Goal: Task Accomplishment & Management: Manage account settings

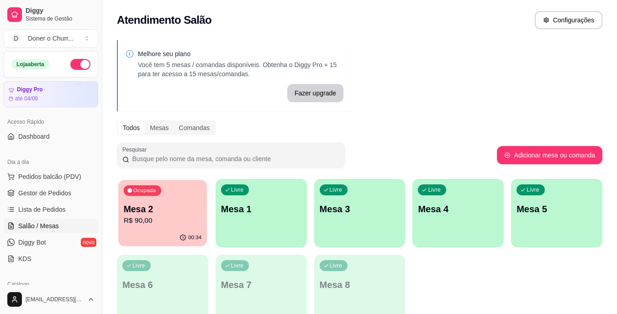
click at [194, 203] on p "Mesa 2" at bounding box center [163, 209] width 78 height 12
click at [258, 223] on div "Livre Mesa 1" at bounding box center [261, 208] width 89 height 56
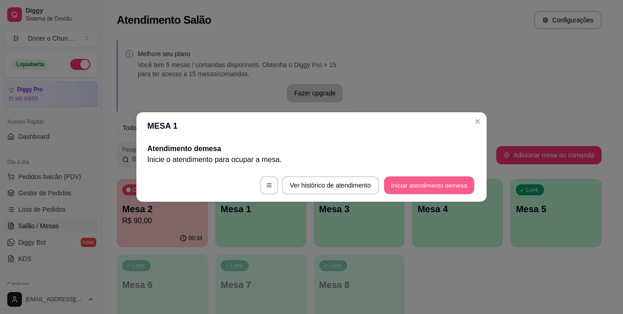
click at [396, 188] on button "Iniciar atendimento de mesa" at bounding box center [429, 186] width 90 height 18
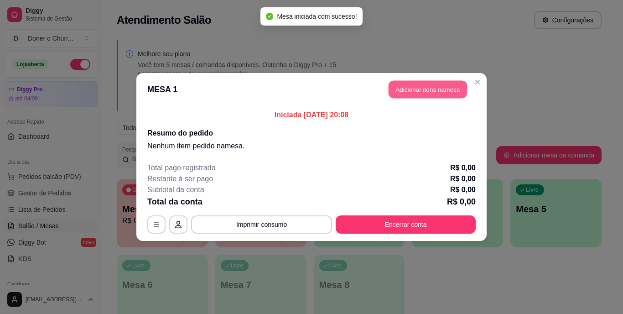
click at [423, 86] on button "Adicionar itens na mesa" at bounding box center [428, 90] width 79 height 18
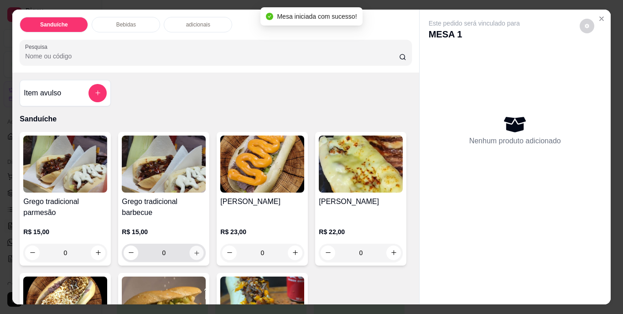
click at [196, 250] on icon "increase-product-quantity" at bounding box center [197, 252] width 7 height 7
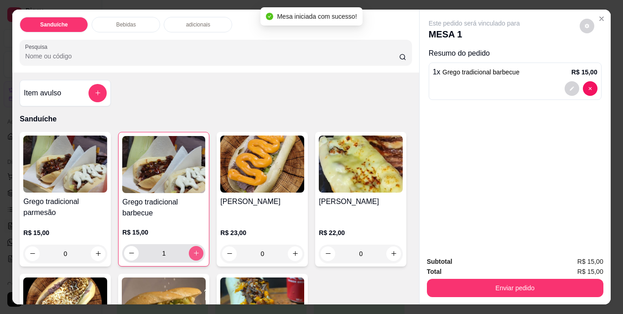
click at [196, 250] on icon "increase-product-quantity" at bounding box center [196, 253] width 7 height 7
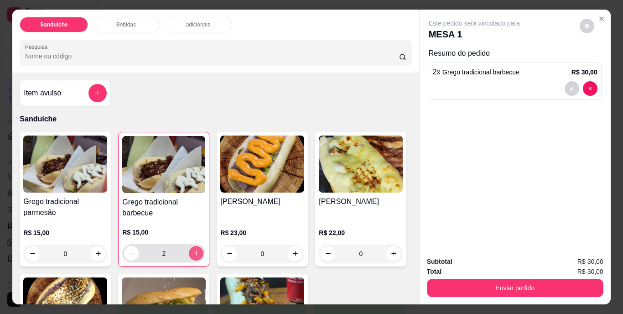
click at [197, 251] on button "increase-product-quantity" at bounding box center [196, 253] width 15 height 15
click at [196, 251] on icon "increase-product-quantity" at bounding box center [196, 253] width 7 height 7
type input "4"
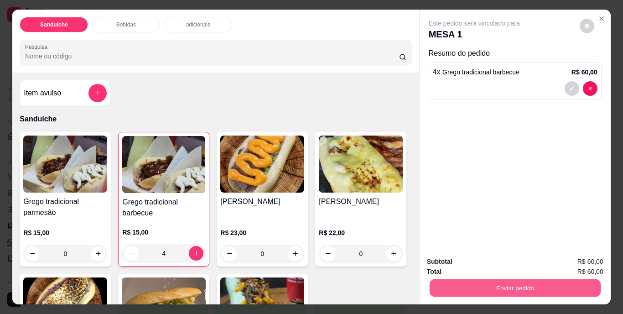
click at [475, 279] on button "Enviar pedido" at bounding box center [514, 288] width 171 height 18
click at [477, 264] on button "Não registrar e enviar pedido" at bounding box center [485, 262] width 95 height 17
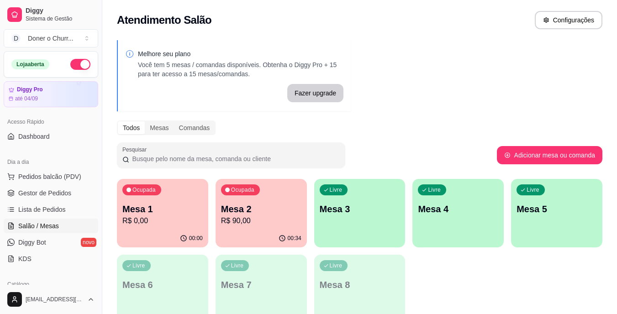
click at [344, 220] on div "Livre Mesa 3" at bounding box center [359, 208] width 91 height 58
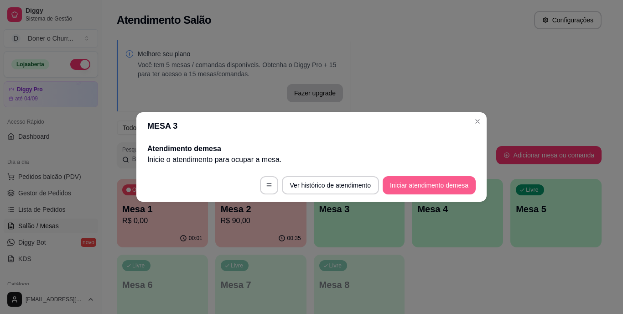
click at [456, 188] on button "Iniciar atendimento de mesa" at bounding box center [429, 185] width 93 height 18
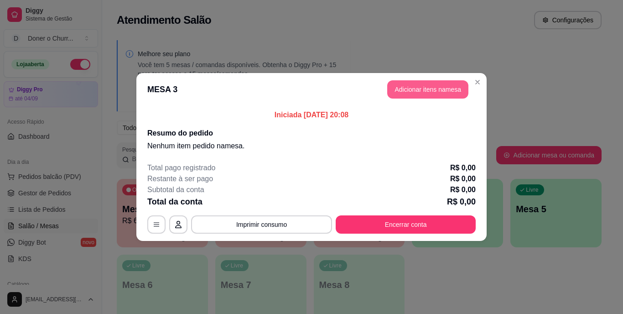
click at [434, 91] on button "Adicionar itens na mesa" at bounding box center [428, 89] width 81 height 18
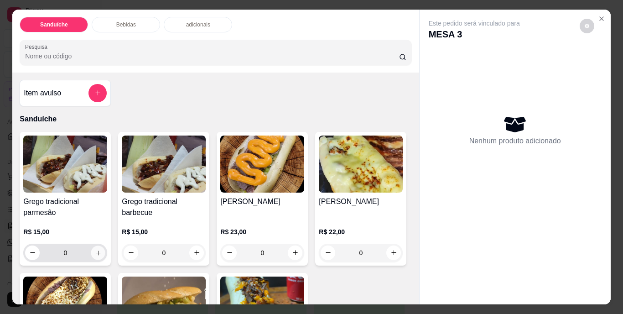
click at [95, 249] on icon "increase-product-quantity" at bounding box center [98, 252] width 7 height 7
type input "1"
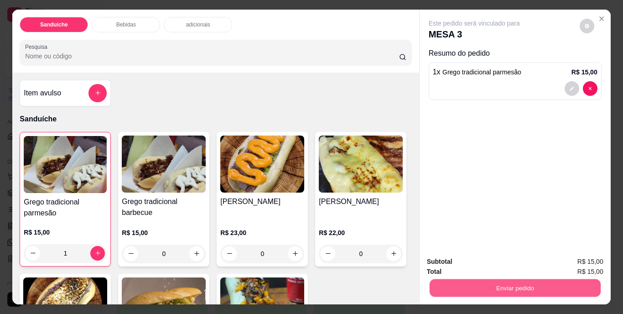
click at [492, 283] on button "Enviar pedido" at bounding box center [514, 288] width 171 height 18
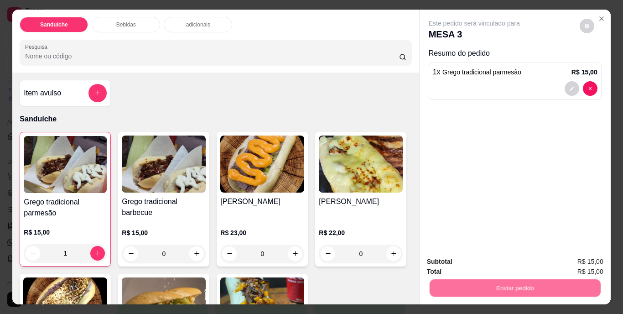
click at [497, 260] on button "Não registrar e enviar pedido" at bounding box center [485, 262] width 95 height 17
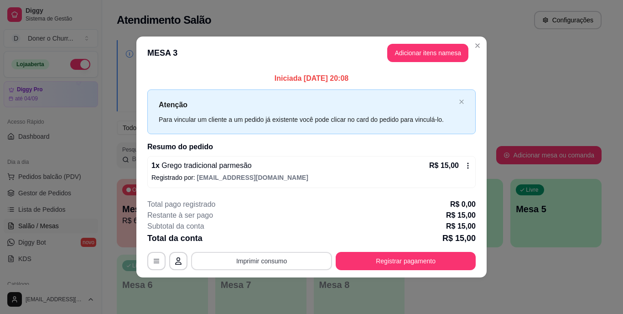
click at [258, 258] on button "Imprimir consumo" at bounding box center [261, 261] width 141 height 18
click at [266, 243] on button "IMPRESSORA" at bounding box center [265, 240] width 64 height 14
click at [421, 50] on button "Adicionar itens na mesa" at bounding box center [428, 53] width 79 height 18
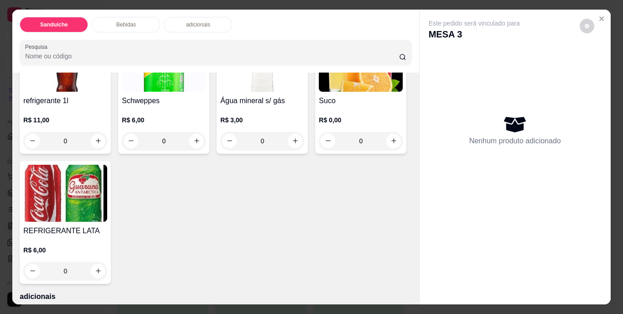
scroll to position [411, 0]
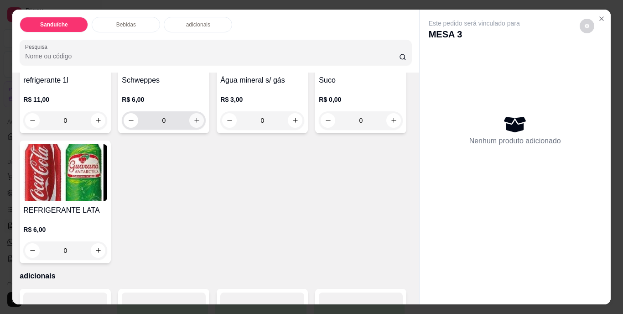
click at [196, 124] on icon "increase-product-quantity" at bounding box center [197, 120] width 7 height 7
type input "1"
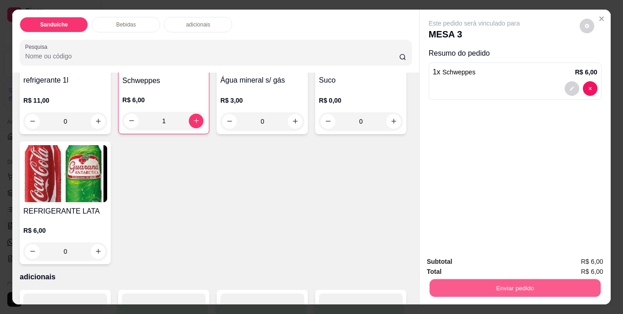
click at [440, 290] on button "Enviar pedido" at bounding box center [514, 288] width 171 height 18
click at [477, 266] on button "Não registrar e enviar pedido" at bounding box center [485, 262] width 92 height 17
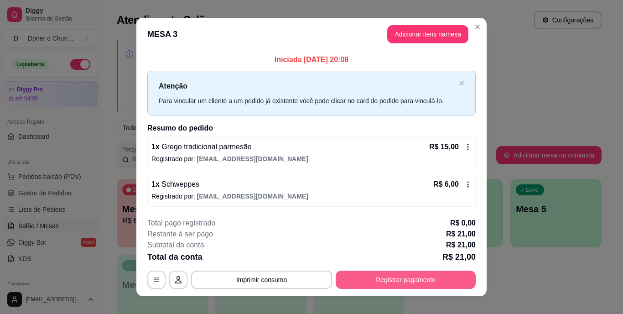
click at [371, 272] on button "Registrar pagamento" at bounding box center [406, 280] width 140 height 18
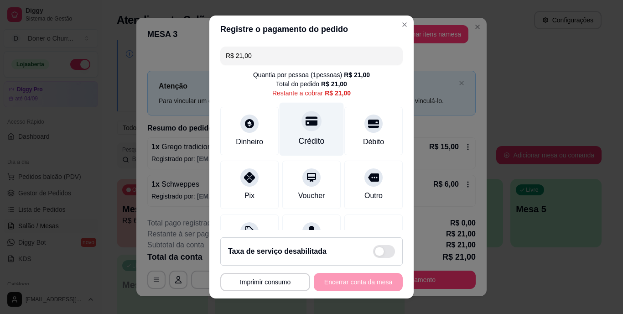
click at [305, 140] on div "Crédito" at bounding box center [312, 142] width 26 height 12
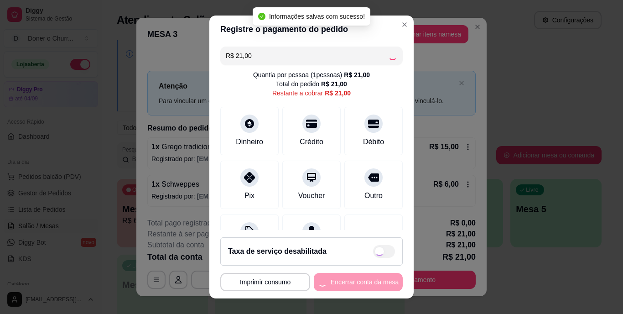
type input "R$ 0,00"
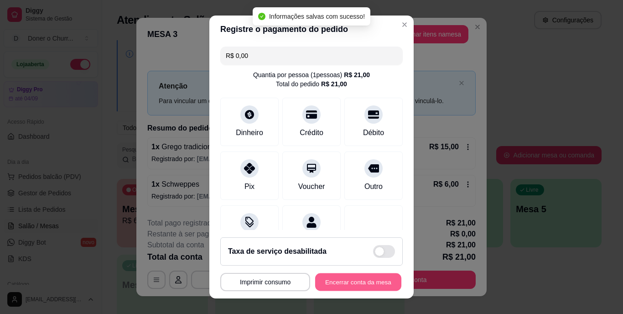
click at [346, 283] on button "Encerrar conta da mesa" at bounding box center [358, 282] width 86 height 18
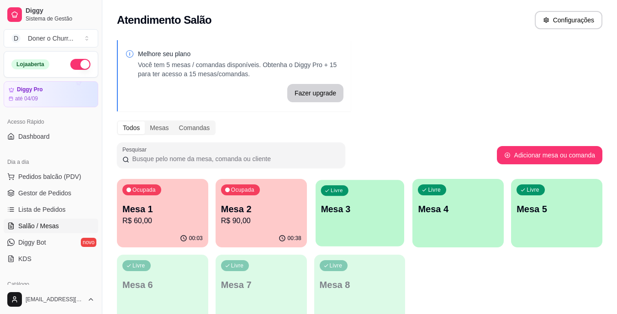
click at [360, 218] on div "Livre Mesa 3" at bounding box center [359, 208] width 89 height 56
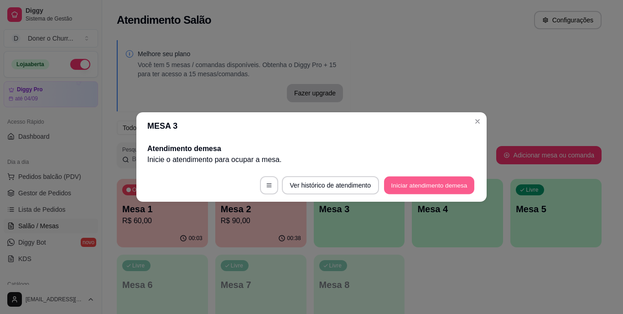
click at [424, 188] on button "Iniciar atendimento de mesa" at bounding box center [429, 186] width 90 height 18
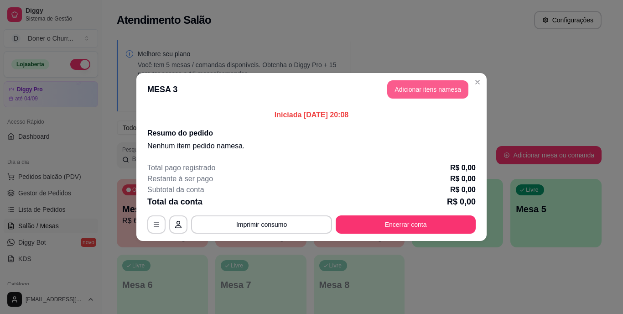
click at [413, 94] on button "Adicionar itens na mesa" at bounding box center [428, 89] width 81 height 18
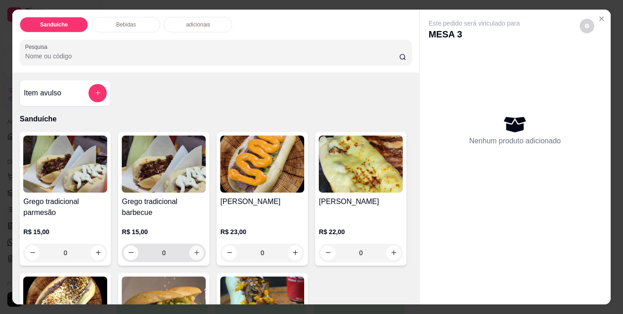
click at [194, 249] on icon "increase-product-quantity" at bounding box center [197, 252] width 7 height 7
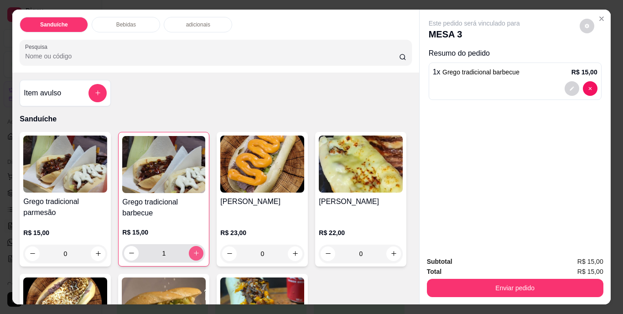
click at [193, 250] on icon "increase-product-quantity" at bounding box center [196, 253] width 7 height 7
type input "2"
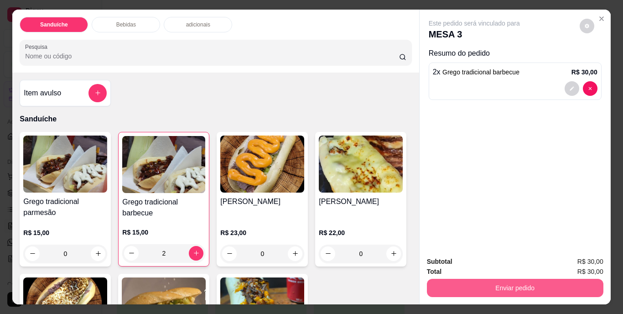
click at [496, 283] on button "Enviar pedido" at bounding box center [515, 288] width 177 height 18
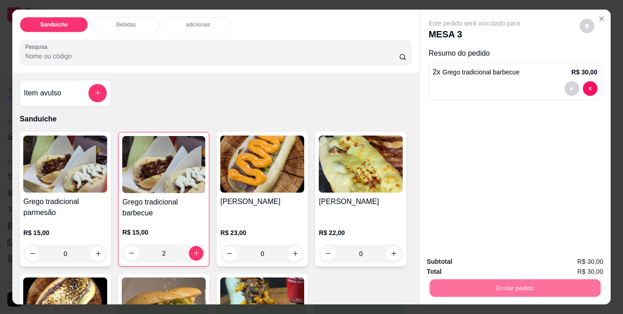
click at [489, 260] on button "Não registrar e enviar pedido" at bounding box center [485, 262] width 92 height 17
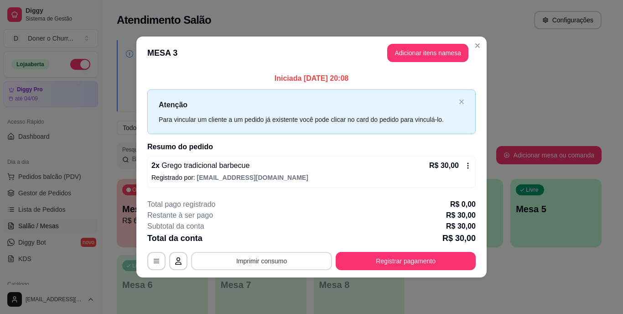
click at [280, 263] on button "Imprimir consumo" at bounding box center [261, 261] width 141 height 18
click at [267, 241] on button "IMPRESSORA" at bounding box center [264, 240] width 66 height 15
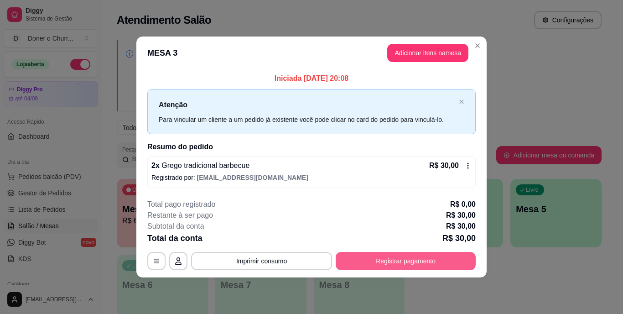
click at [387, 254] on button "Registrar pagamento" at bounding box center [406, 261] width 140 height 18
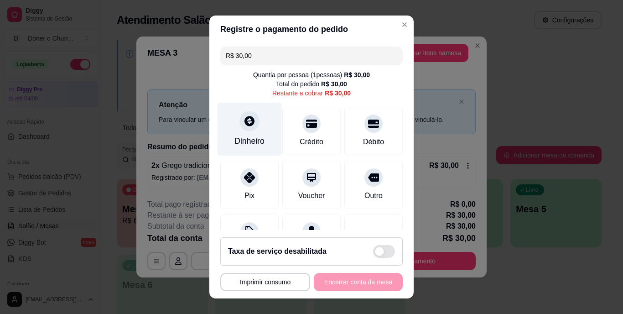
click at [241, 130] on div at bounding box center [250, 121] width 20 height 20
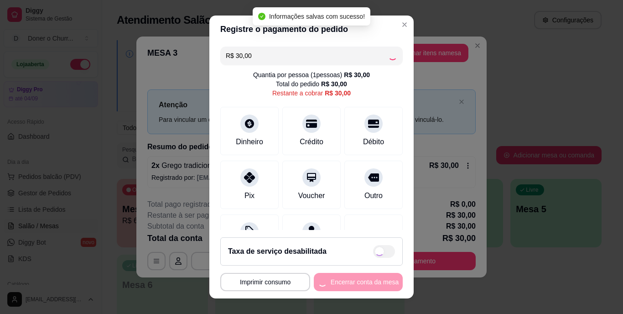
type input "R$ 0,00"
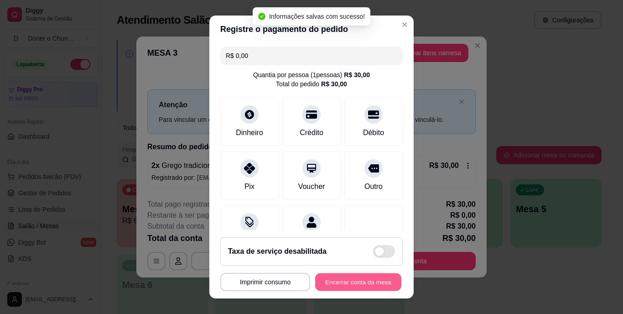
click at [342, 279] on button "Encerrar conta da mesa" at bounding box center [358, 282] width 86 height 18
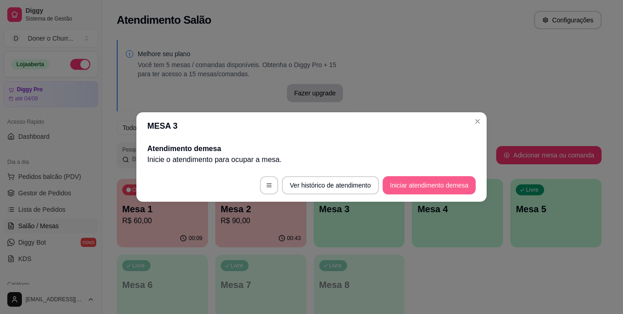
click at [414, 180] on button "Iniciar atendimento de mesa" at bounding box center [429, 185] width 93 height 18
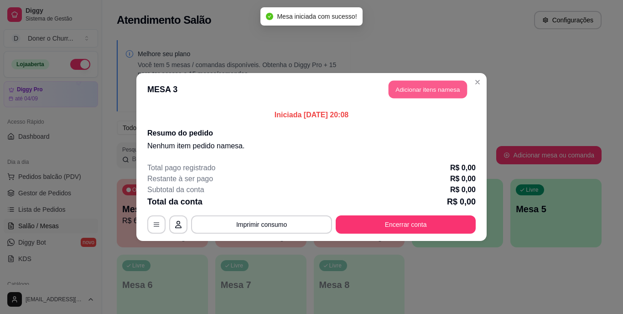
click at [429, 92] on button "Adicionar itens na mesa" at bounding box center [428, 90] width 79 height 18
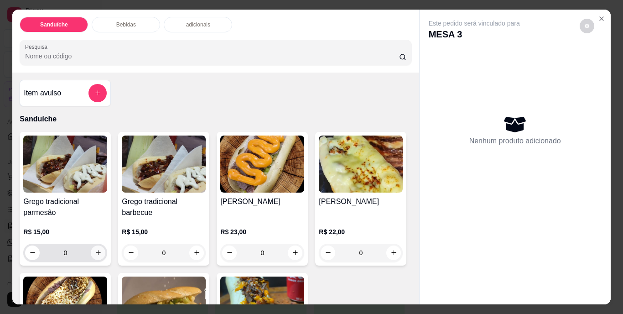
click at [95, 249] on icon "increase-product-quantity" at bounding box center [98, 252] width 7 height 7
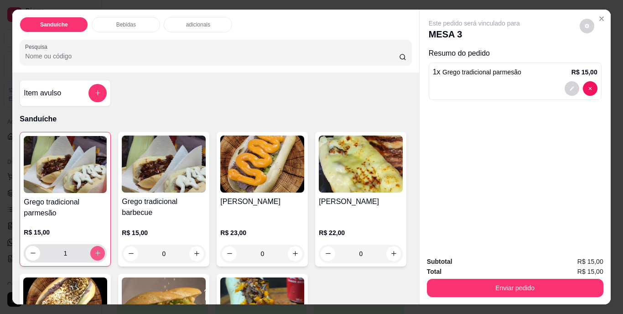
click at [94, 250] on icon "increase-product-quantity" at bounding box center [97, 253] width 7 height 7
type input "2"
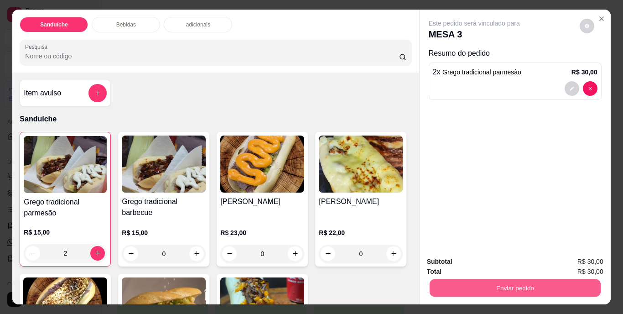
click at [542, 287] on button "Enviar pedido" at bounding box center [514, 288] width 171 height 18
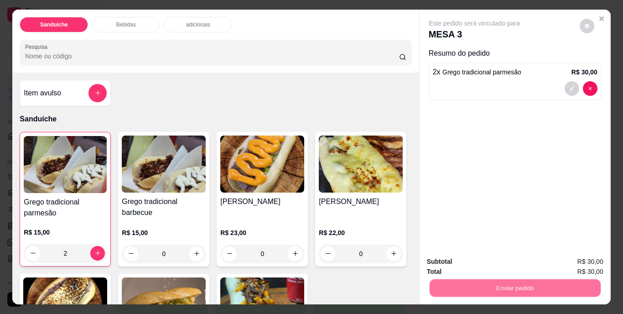
click at [466, 262] on button "Não registrar e enviar pedido" at bounding box center [485, 262] width 95 height 17
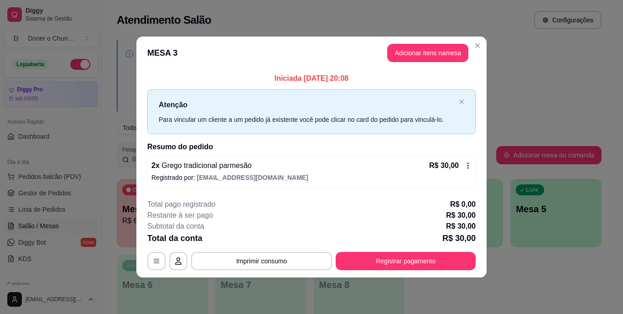
click at [464, 260] on button "Registrar pagamento" at bounding box center [406, 261] width 140 height 18
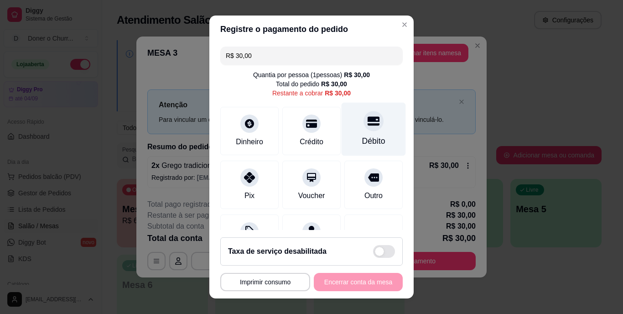
click at [368, 124] on icon at bounding box center [374, 121] width 12 height 9
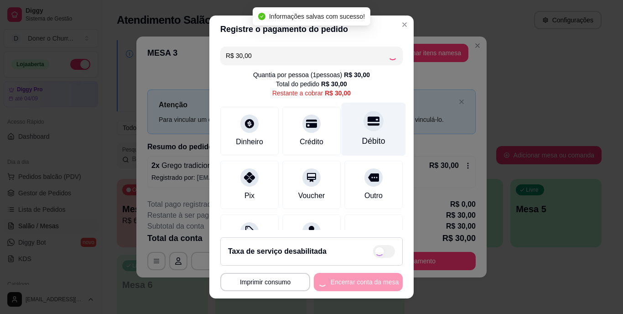
type input "R$ 0,00"
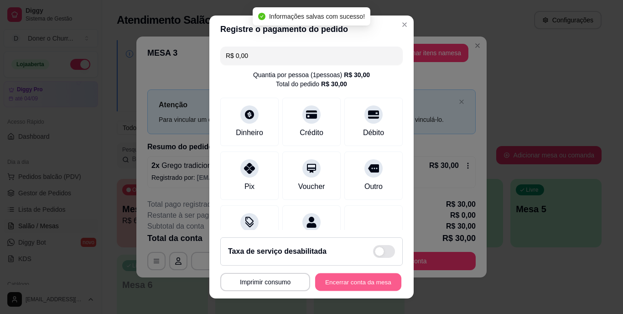
click at [336, 281] on button "Encerrar conta da mesa" at bounding box center [358, 282] width 86 height 18
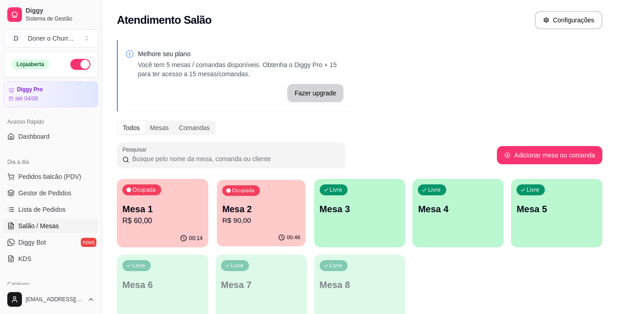
click at [262, 218] on p "R$ 90,00" at bounding box center [261, 220] width 78 height 10
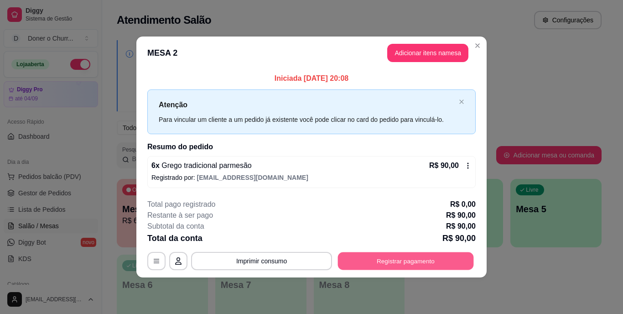
click at [369, 262] on button "Registrar pagamento" at bounding box center [406, 261] width 136 height 18
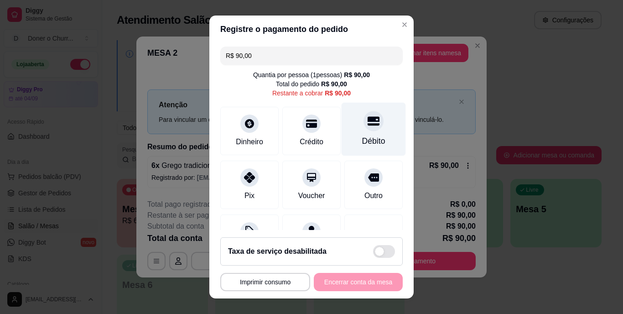
click at [364, 130] on div at bounding box center [374, 121] width 20 height 20
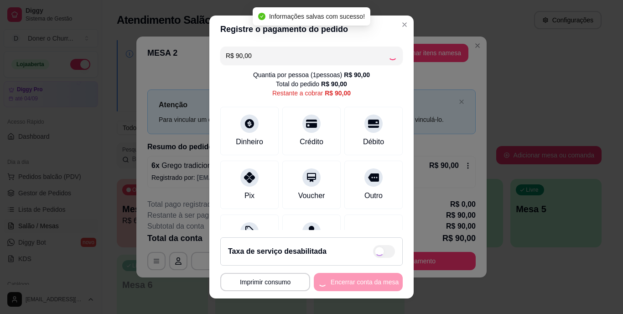
type input "R$ 0,00"
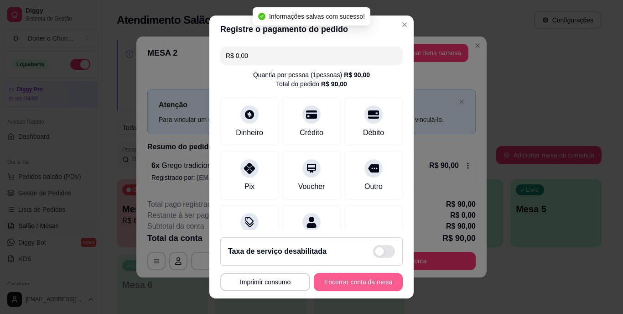
click at [337, 281] on button "Encerrar conta da mesa" at bounding box center [358, 282] width 89 height 18
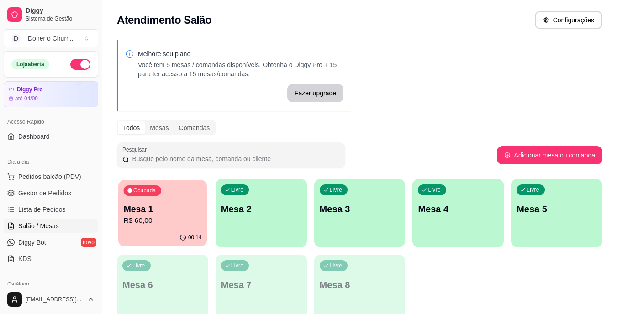
click at [182, 211] on p "Mesa 1" at bounding box center [163, 209] width 78 height 12
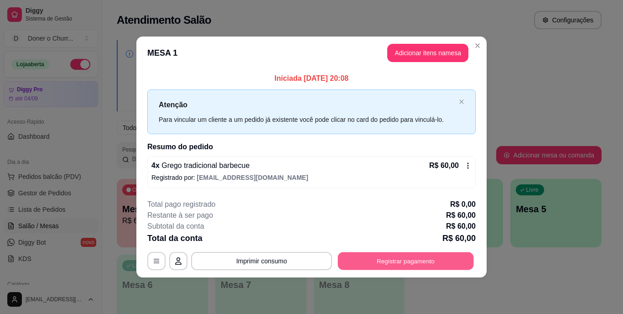
click at [393, 262] on button "Registrar pagamento" at bounding box center [406, 261] width 136 height 18
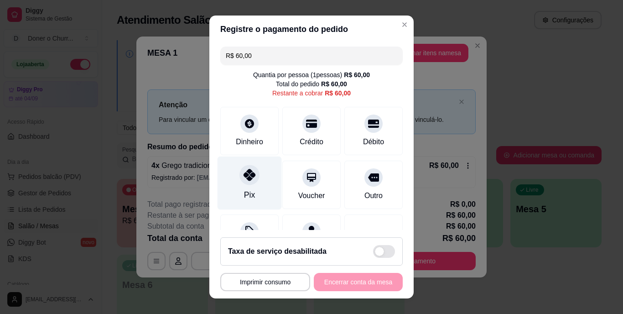
click at [246, 179] on icon at bounding box center [250, 175] width 12 height 12
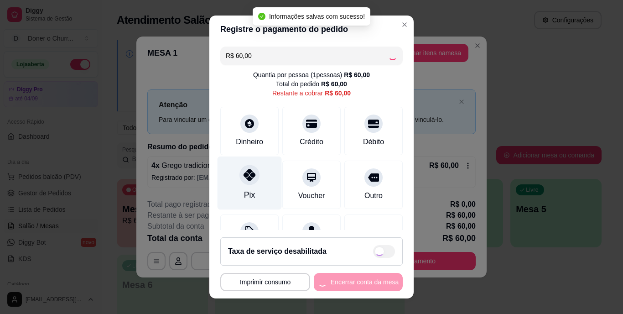
type input "R$ 0,00"
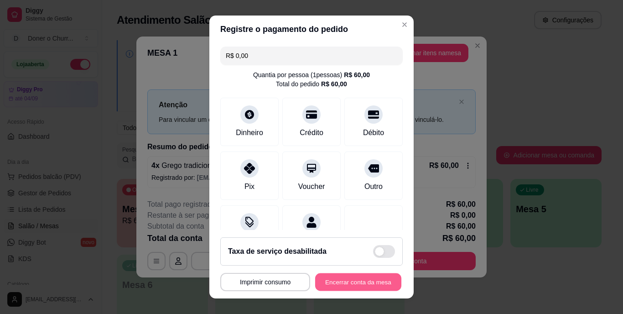
click at [333, 283] on button "Encerrar conta da mesa" at bounding box center [358, 282] width 86 height 18
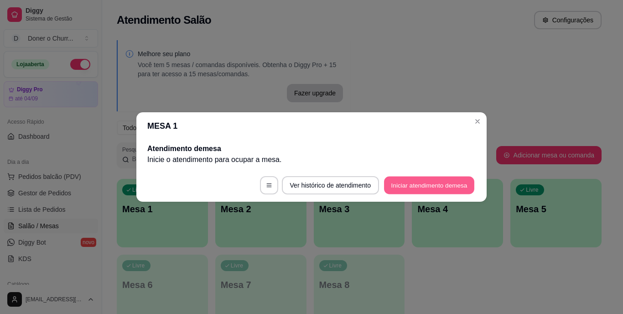
click at [435, 185] on button "Iniciar atendimento de mesa" at bounding box center [429, 186] width 90 height 18
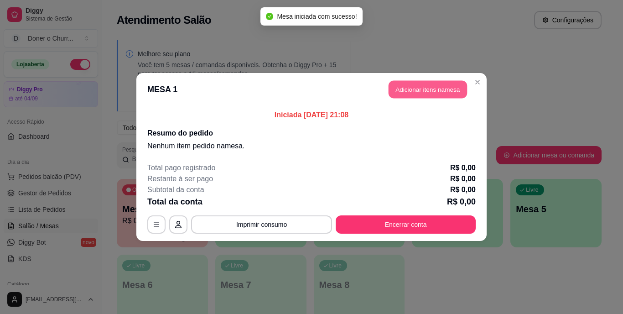
click at [424, 84] on button "Adicionar itens na mesa" at bounding box center [428, 90] width 79 height 18
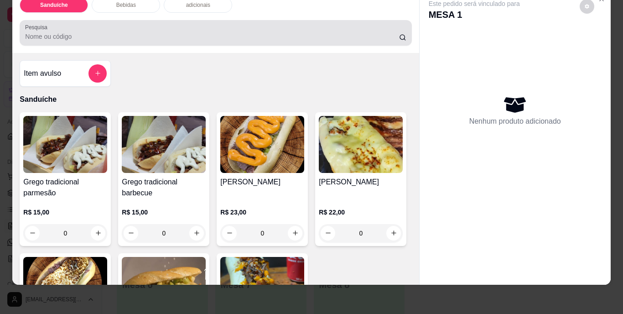
scroll to position [23, 0]
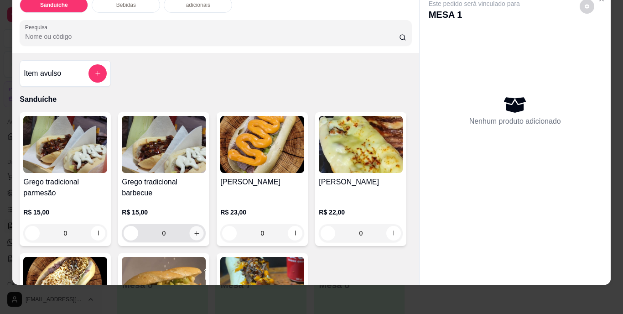
click at [195, 226] on button "increase-product-quantity" at bounding box center [197, 233] width 14 height 14
type input "1"
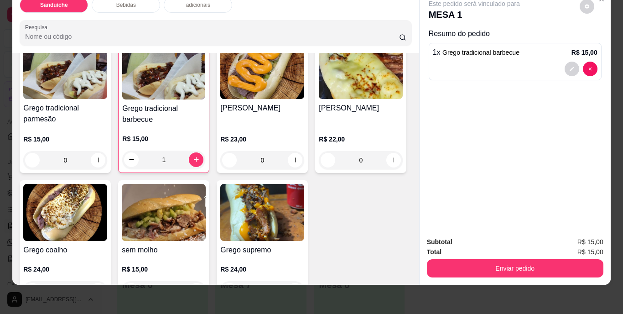
scroll to position [91, 0]
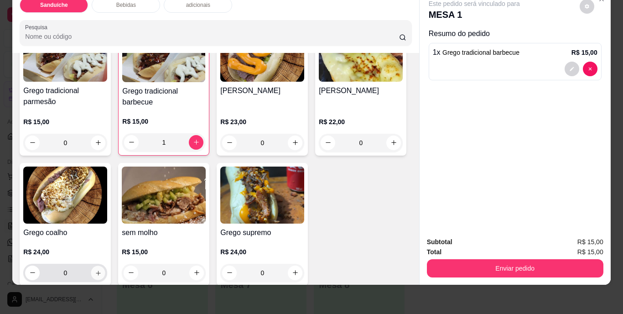
click at [102, 269] on icon "increase-product-quantity" at bounding box center [98, 272] width 7 height 7
type input "1"
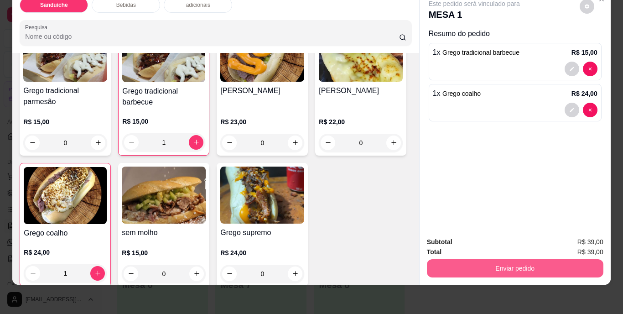
click at [478, 262] on button "Enviar pedido" at bounding box center [515, 268] width 177 height 18
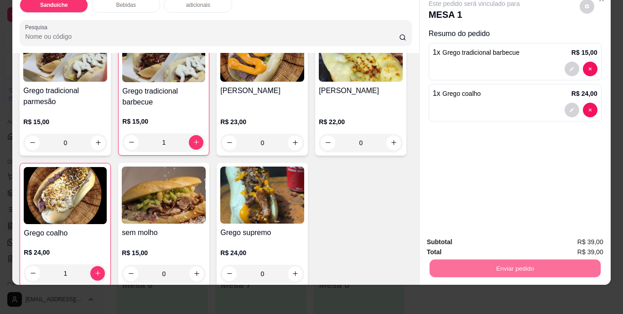
click at [472, 234] on button "Não registrar e enviar pedido" at bounding box center [485, 238] width 92 height 17
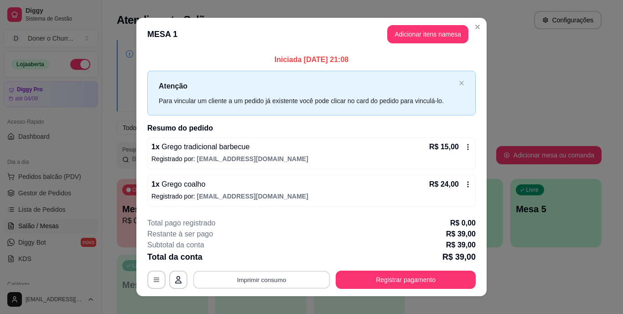
click at [252, 278] on button "Imprimir consumo" at bounding box center [262, 280] width 137 height 18
click at [257, 255] on button "IMPRESSORA" at bounding box center [261, 258] width 64 height 14
click at [499, 258] on div "**********" at bounding box center [311, 157] width 623 height 314
click at [419, 25] on header "MESA 1 Adicionar itens na mesa" at bounding box center [311, 34] width 351 height 33
click at [417, 31] on button "Adicionar itens na mesa" at bounding box center [428, 34] width 81 height 18
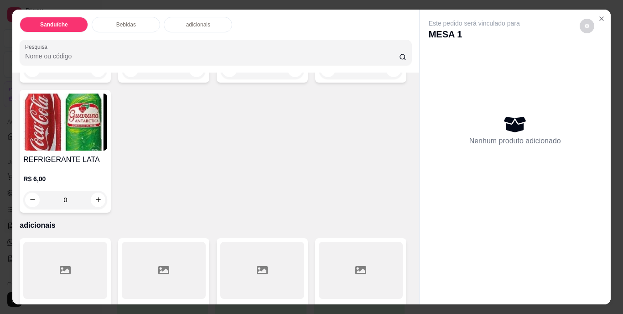
scroll to position [502, 0]
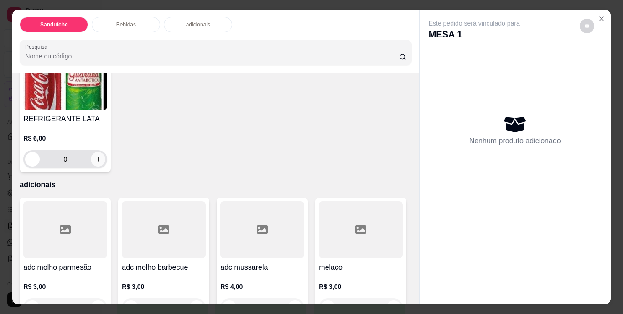
click at [102, 162] on icon "increase-product-quantity" at bounding box center [98, 159] width 7 height 7
type input "1"
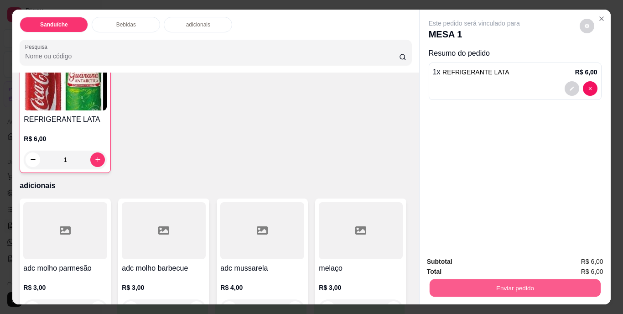
click at [525, 285] on button "Enviar pedido" at bounding box center [514, 288] width 171 height 18
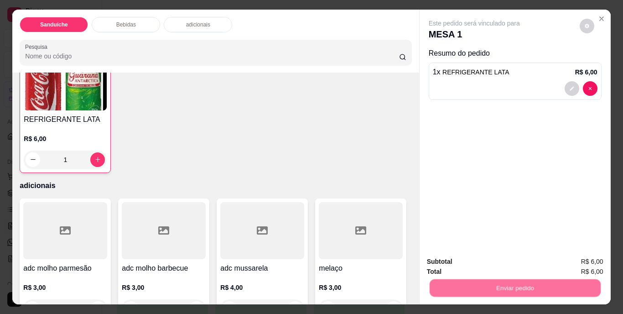
click at [486, 260] on button "Não registrar e enviar pedido" at bounding box center [485, 262] width 92 height 17
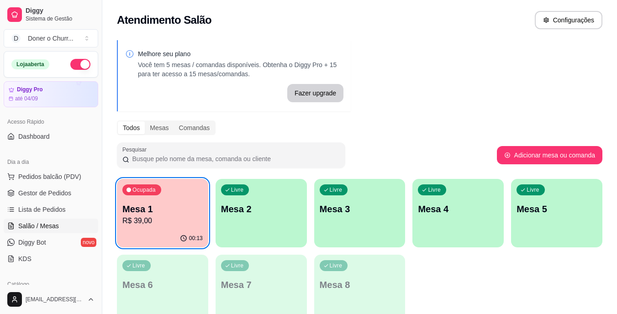
click at [271, 209] on p "Mesa 2" at bounding box center [261, 209] width 80 height 13
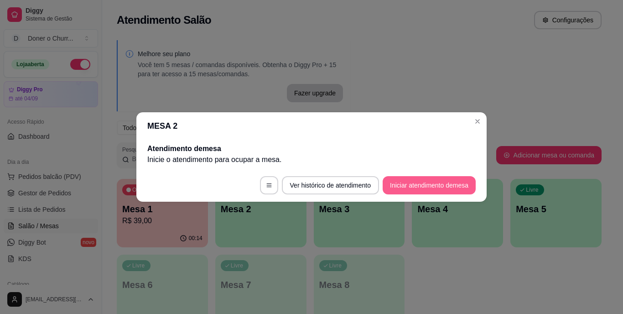
click at [437, 186] on button "Iniciar atendimento de mesa" at bounding box center [429, 185] width 93 height 18
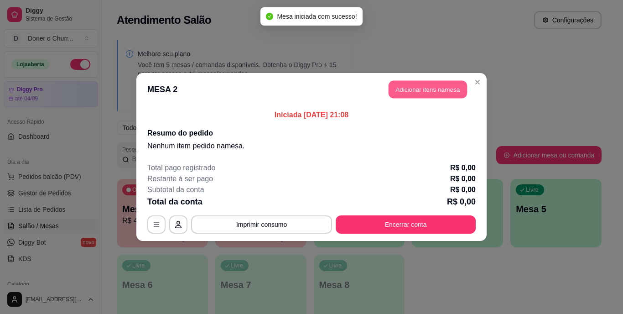
click at [424, 86] on button "Adicionar itens na mesa" at bounding box center [428, 90] width 79 height 18
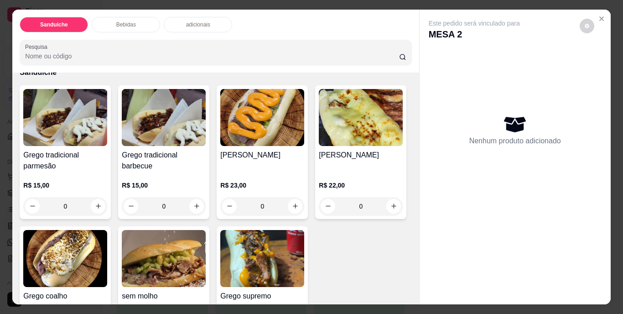
scroll to position [91, 0]
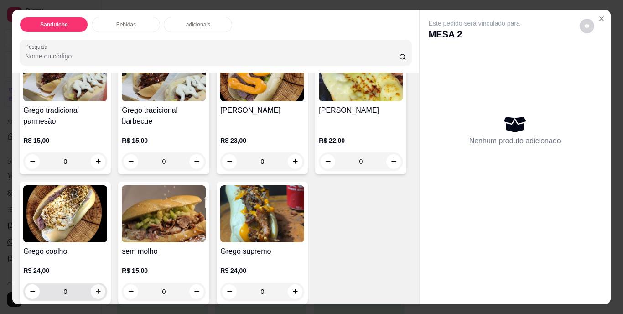
click at [102, 288] on icon "increase-product-quantity" at bounding box center [98, 291] width 7 height 7
type input "1"
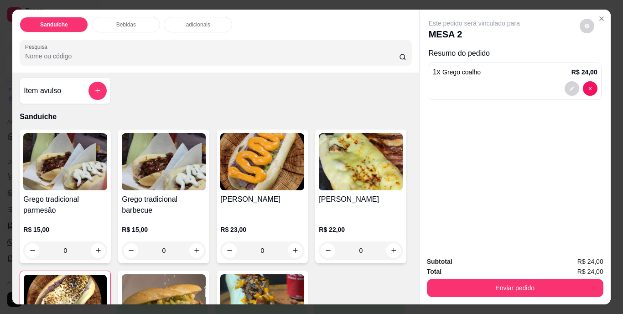
scroll to position [0, 0]
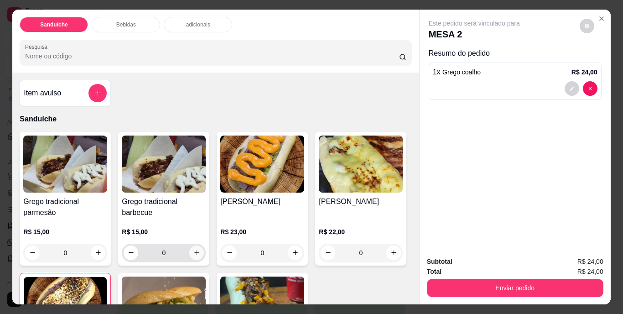
click at [194, 249] on icon "increase-product-quantity" at bounding box center [197, 252] width 7 height 7
type input "1"
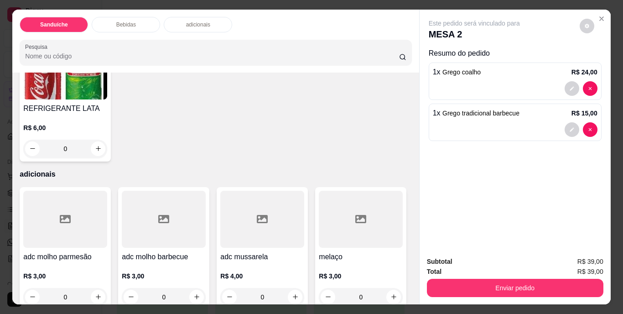
scroll to position [548, 0]
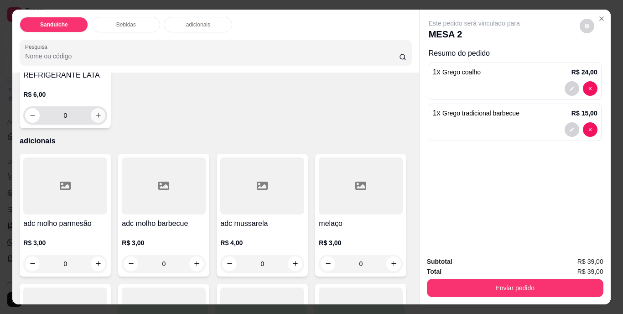
click at [102, 119] on icon "increase-product-quantity" at bounding box center [98, 115] width 7 height 7
type input "1"
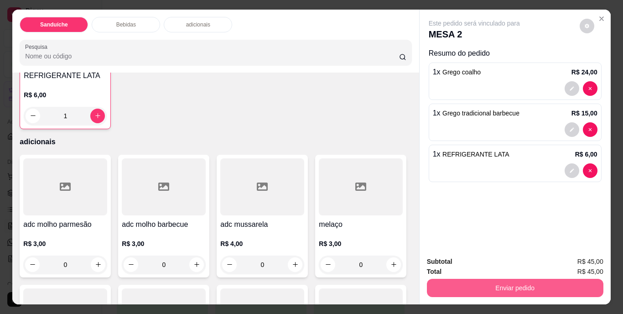
click at [521, 285] on button "Enviar pedido" at bounding box center [515, 288] width 177 height 18
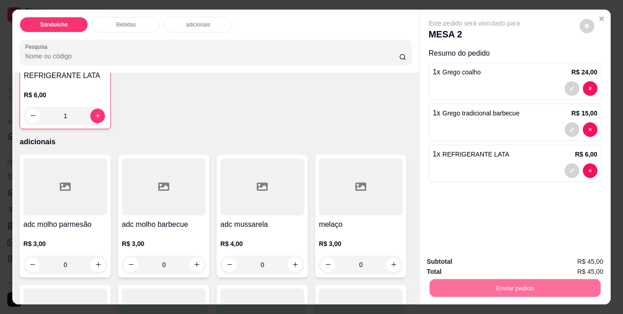
click at [466, 260] on button "Não registrar e enviar pedido" at bounding box center [485, 262] width 95 height 17
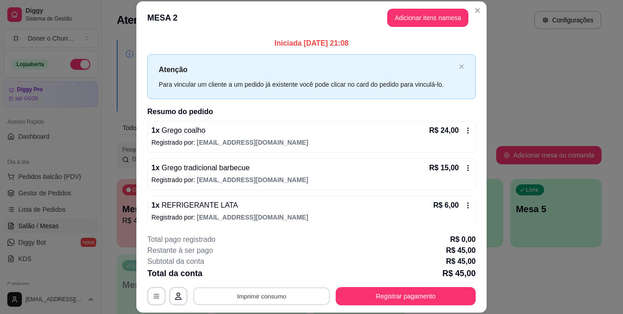
click at [264, 299] on button "Imprimir consumo" at bounding box center [262, 296] width 137 height 18
click at [268, 278] on button "IMPRESSORA" at bounding box center [261, 275] width 66 height 15
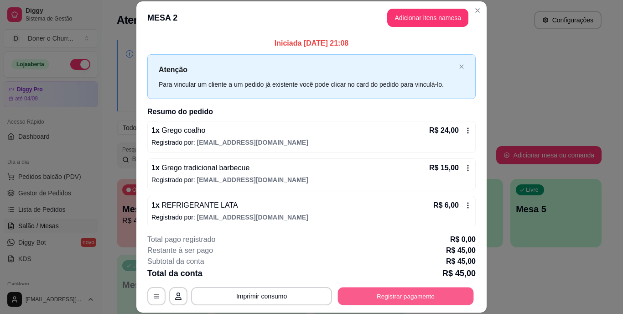
click at [437, 292] on button "Registrar pagamento" at bounding box center [406, 296] width 136 height 18
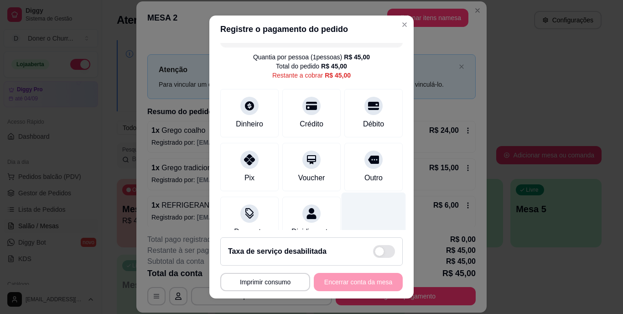
scroll to position [2, 0]
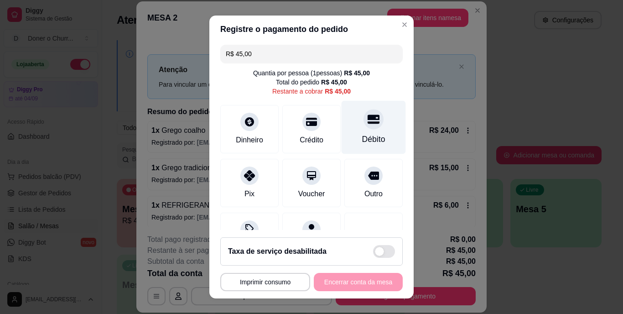
click at [364, 124] on div at bounding box center [374, 120] width 20 height 20
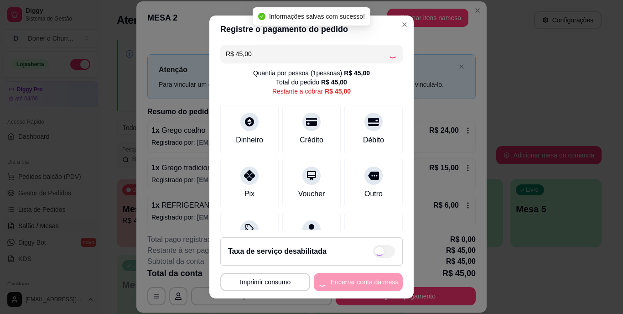
type input "R$ 0,00"
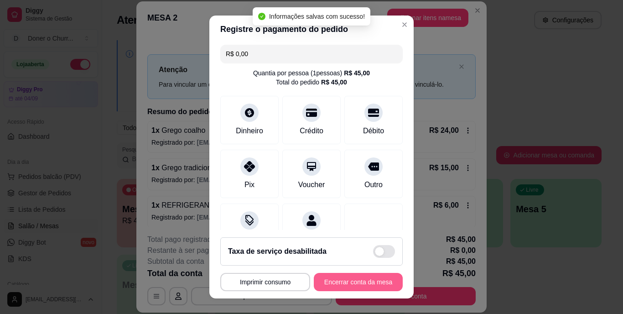
click at [355, 277] on button "Encerrar conta da mesa" at bounding box center [358, 282] width 89 height 18
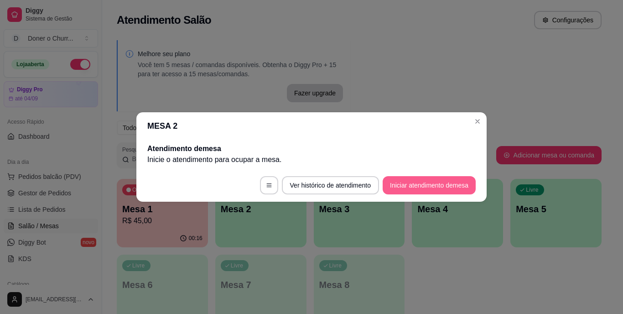
click at [437, 182] on button "Iniciar atendimento de mesa" at bounding box center [429, 185] width 93 height 18
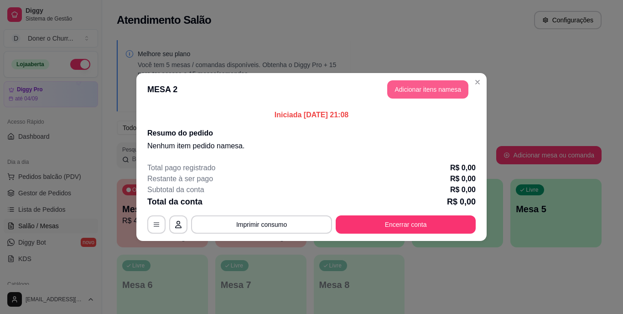
click at [429, 89] on button "Adicionar itens na mesa" at bounding box center [428, 89] width 81 height 18
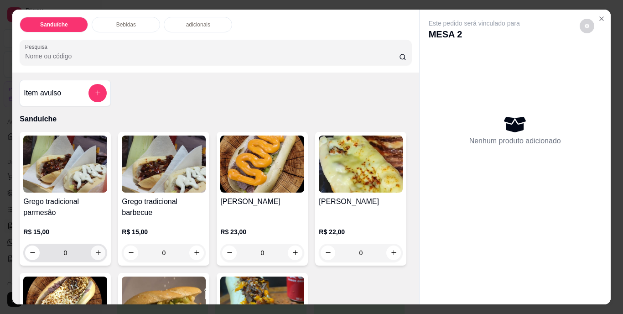
click at [98, 249] on icon "increase-product-quantity" at bounding box center [98, 252] width 7 height 7
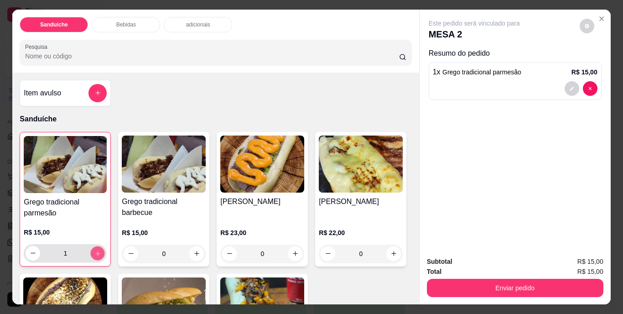
click at [98, 250] on icon "increase-product-quantity" at bounding box center [97, 253] width 7 height 7
type input "3"
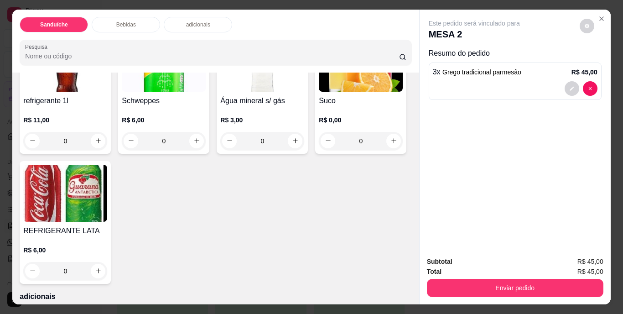
scroll to position [456, 0]
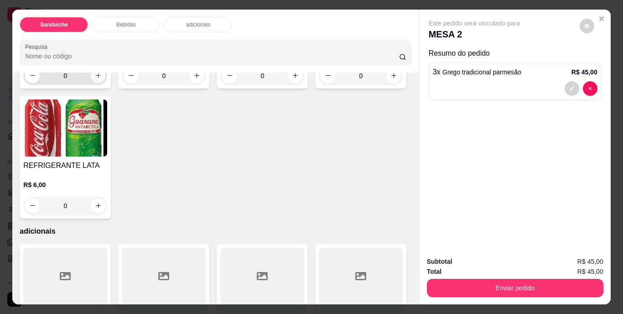
click at [95, 79] on icon "increase-product-quantity" at bounding box center [98, 75] width 7 height 7
type input "1"
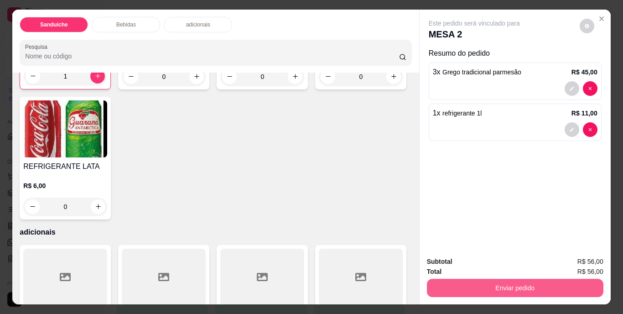
click at [478, 283] on button "Enviar pedido" at bounding box center [515, 288] width 177 height 18
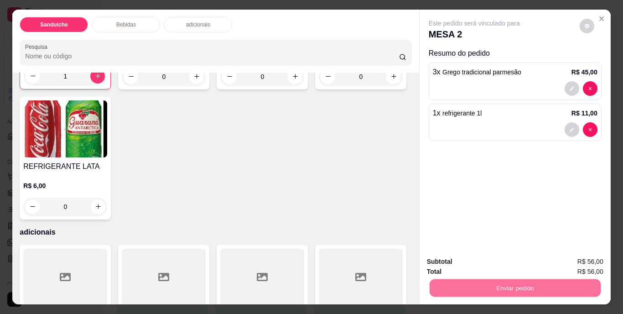
click at [479, 266] on button "Não registrar e enviar pedido" at bounding box center [485, 262] width 92 height 17
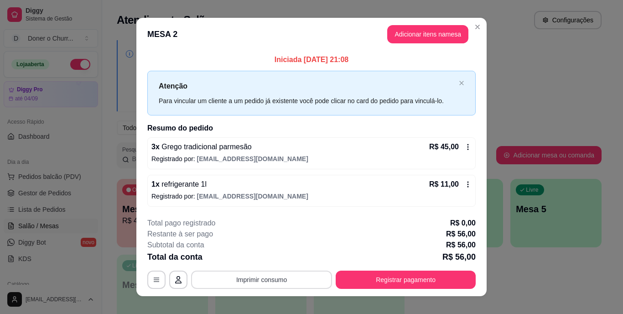
click at [259, 280] on button "Imprimir consumo" at bounding box center [261, 280] width 141 height 18
click at [264, 262] on button "IMPRESSORA" at bounding box center [261, 258] width 66 height 15
click at [251, 278] on button "Imprimir consumo" at bounding box center [261, 280] width 141 height 18
click at [265, 254] on button "IMPRESSORA" at bounding box center [261, 258] width 66 height 15
click at [256, 276] on button "Imprimir consumo" at bounding box center [261, 280] width 141 height 18
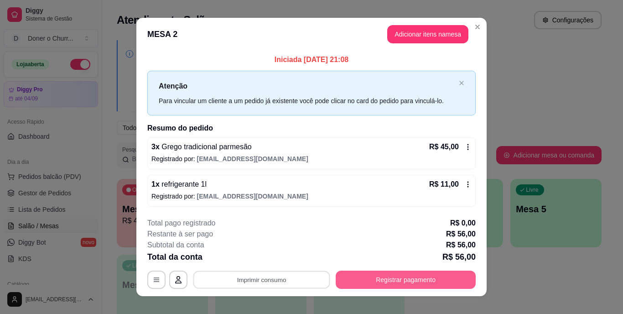
click at [397, 278] on button "Registrar pagamento" at bounding box center [406, 280] width 140 height 18
click at [394, 283] on button "Registrar pagamento" at bounding box center [406, 280] width 140 height 18
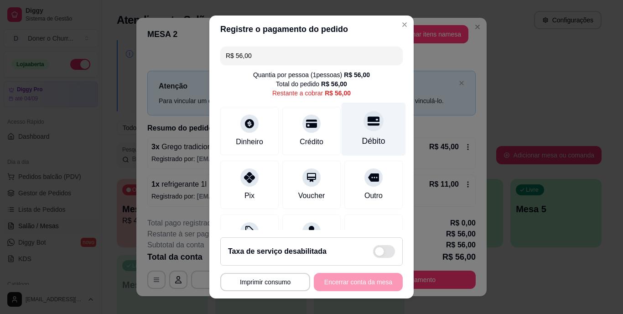
click at [353, 131] on div "Débito" at bounding box center [374, 129] width 64 height 53
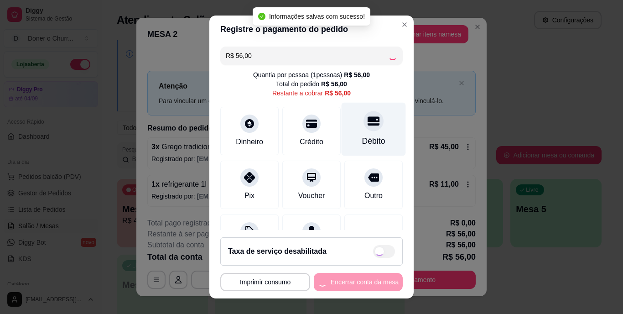
type input "R$ 0,00"
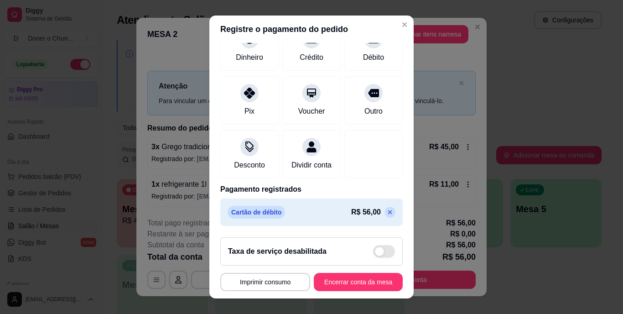
scroll to position [86, 0]
click at [340, 278] on button "Encerrar conta da mesa" at bounding box center [358, 282] width 89 height 18
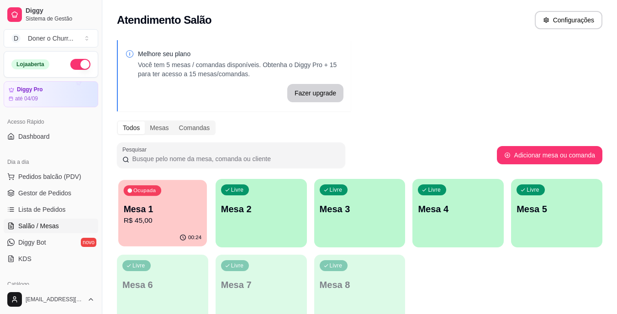
click at [177, 202] on div "Ocupada Mesa 1 R$ 45,00" at bounding box center [162, 204] width 89 height 49
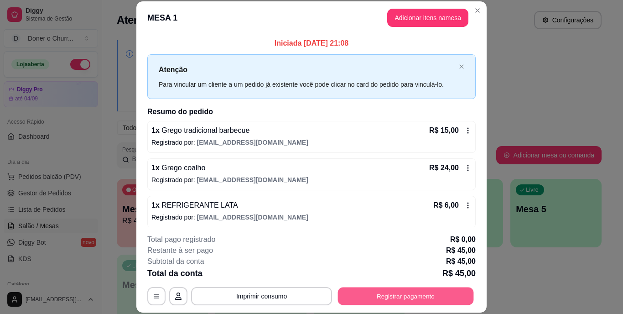
click at [371, 293] on button "Registrar pagamento" at bounding box center [406, 296] width 136 height 18
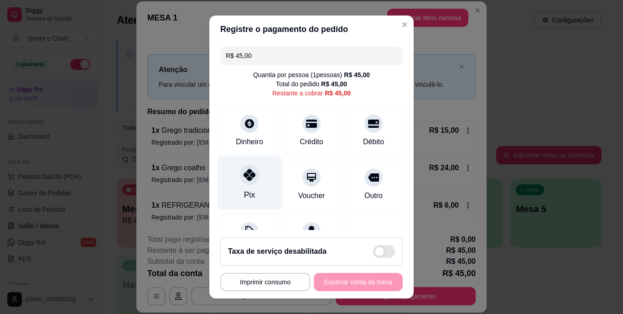
click at [246, 183] on div at bounding box center [250, 175] width 20 height 20
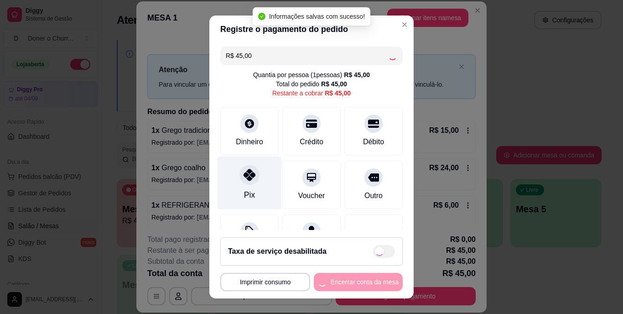
type input "R$ 0,00"
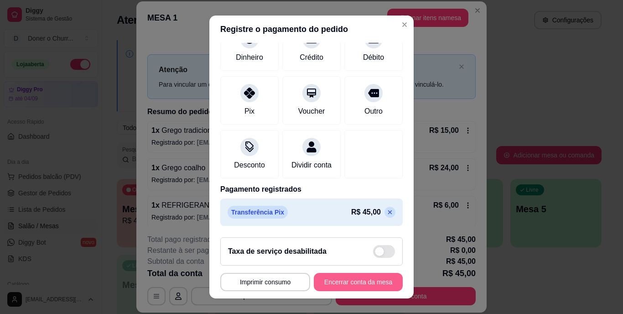
click at [338, 281] on button "Encerrar conta da mesa" at bounding box center [358, 282] width 89 height 18
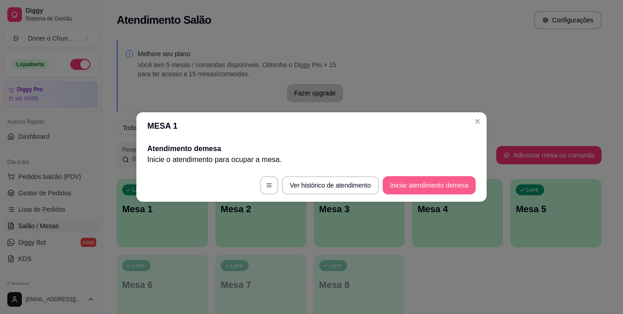
click at [432, 180] on button "Iniciar atendimento de mesa" at bounding box center [429, 185] width 93 height 18
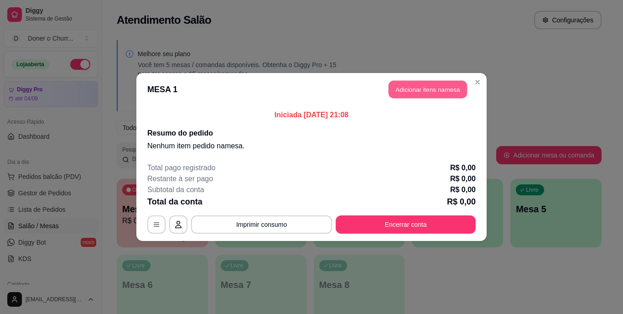
click at [417, 88] on button "Adicionar itens na mesa" at bounding box center [428, 90] width 79 height 18
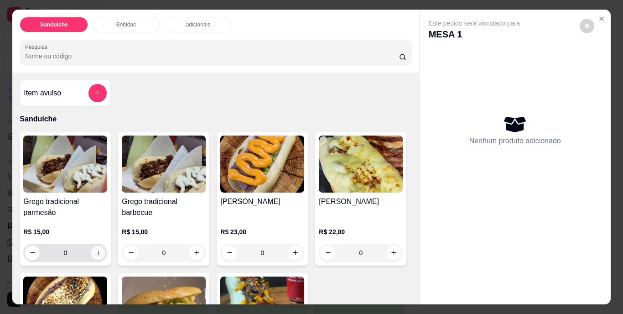
click at [98, 249] on icon "increase-product-quantity" at bounding box center [98, 252] width 7 height 7
type input "1"
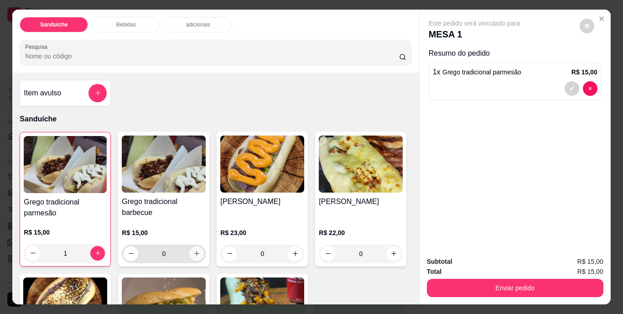
click at [194, 251] on icon "increase-product-quantity" at bounding box center [196, 253] width 5 height 5
type input "1"
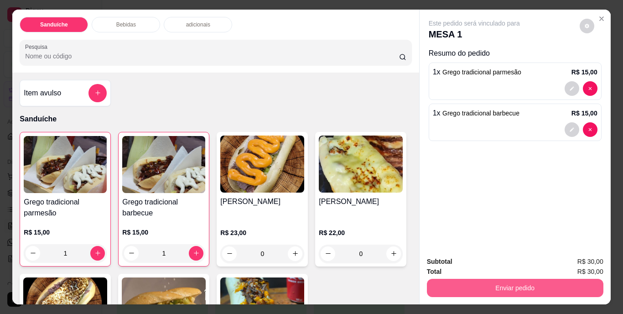
click at [487, 282] on button "Enviar pedido" at bounding box center [515, 288] width 177 height 18
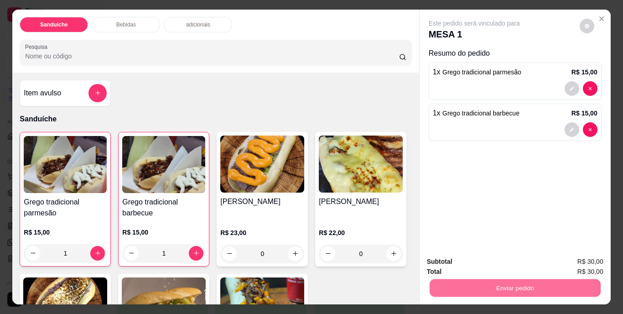
click at [474, 261] on button "Não registrar e enviar pedido" at bounding box center [485, 262] width 95 height 17
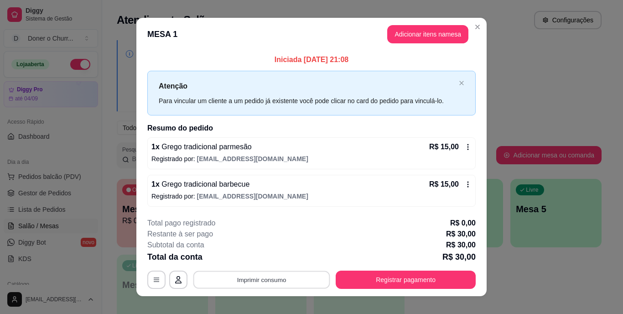
click at [244, 278] on button "Imprimir consumo" at bounding box center [262, 280] width 137 height 18
click at [261, 258] on button "IMPRESSORA" at bounding box center [261, 258] width 66 height 15
click at [413, 33] on button "Adicionar itens na mesa" at bounding box center [428, 34] width 81 height 18
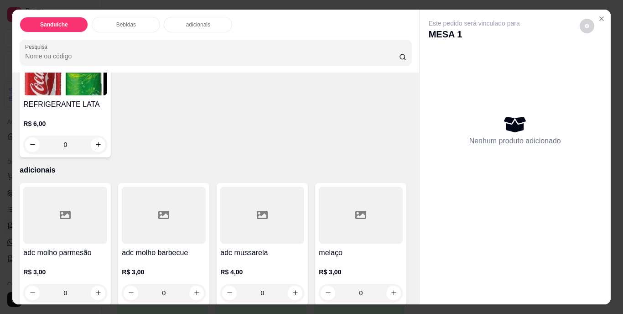
scroll to position [532, 0]
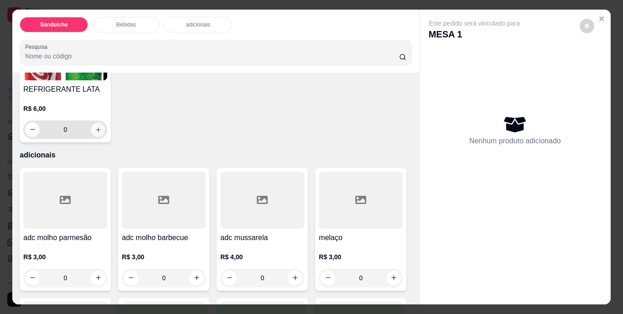
click at [105, 136] on button "increase-product-quantity" at bounding box center [98, 129] width 14 height 14
type input "1"
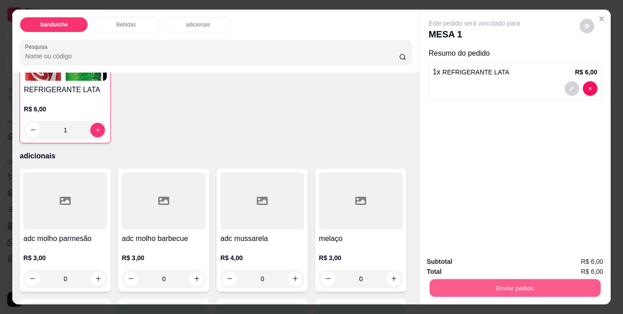
click at [503, 279] on button "Enviar pedido" at bounding box center [514, 288] width 171 height 18
click at [487, 261] on button "Não registrar e enviar pedido" at bounding box center [485, 262] width 92 height 17
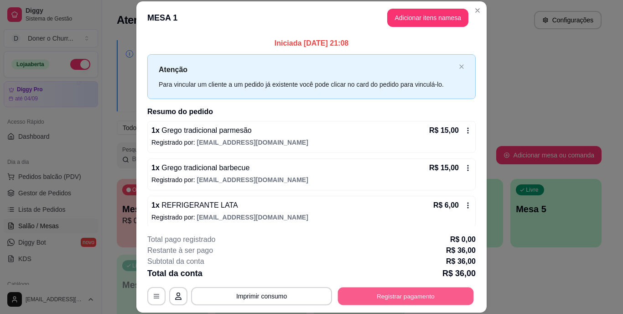
click at [392, 298] on button "Registrar pagamento" at bounding box center [406, 296] width 136 height 18
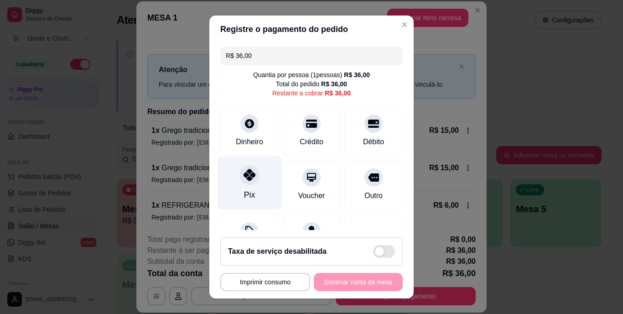
click at [240, 178] on div at bounding box center [250, 175] width 20 height 20
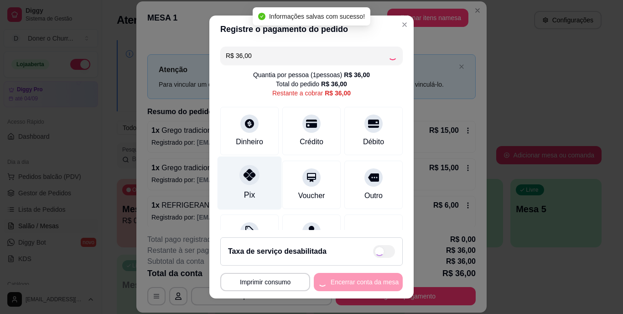
type input "R$ 0,00"
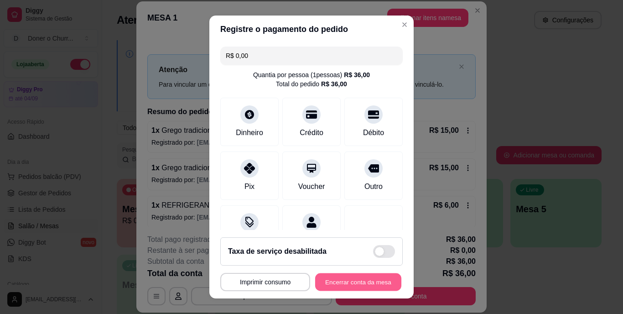
click at [349, 290] on button "Encerrar conta da mesa" at bounding box center [358, 282] width 86 height 18
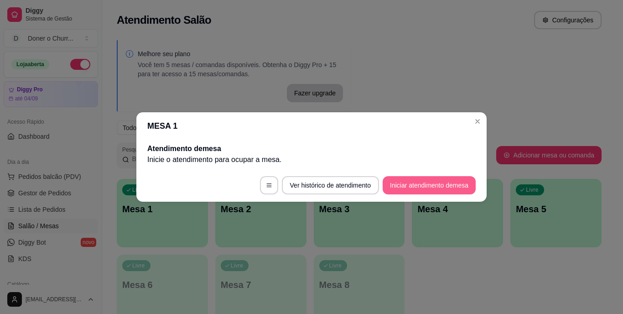
click at [420, 182] on button "Iniciar atendimento de mesa" at bounding box center [429, 185] width 93 height 18
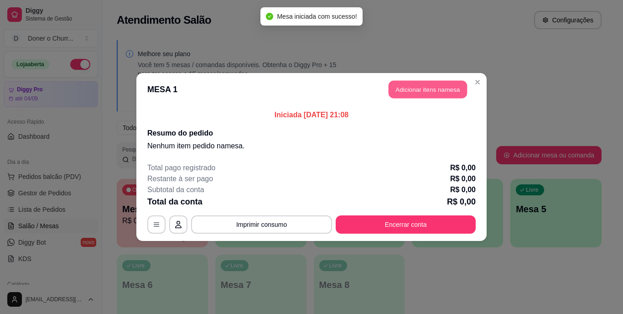
click at [429, 91] on button "Adicionar itens na mesa" at bounding box center [428, 90] width 79 height 18
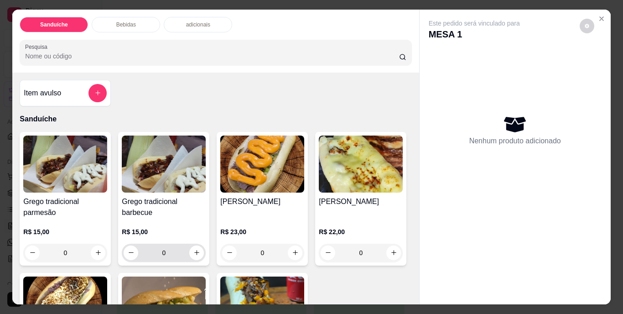
click at [187, 245] on div "0" at bounding box center [164, 253] width 80 height 18
click at [195, 251] on icon "increase-product-quantity" at bounding box center [197, 252] width 7 height 7
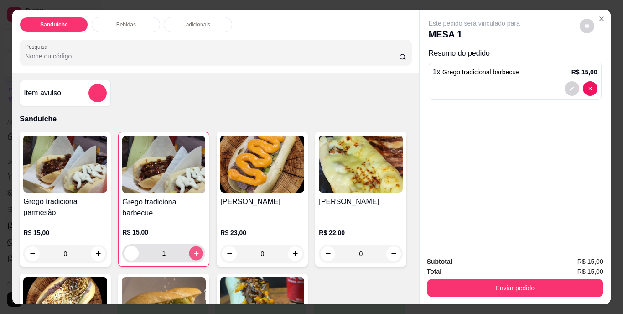
click at [195, 251] on icon "increase-product-quantity" at bounding box center [196, 253] width 7 height 7
type input "2"
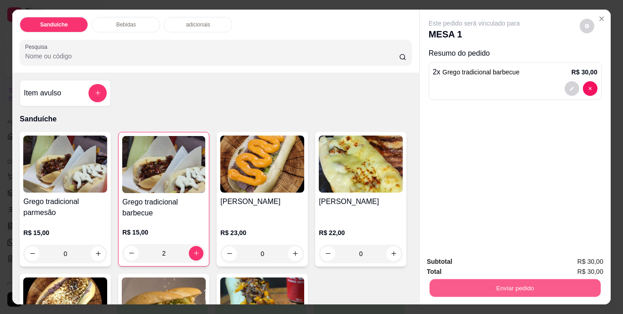
click at [501, 285] on button "Enviar pedido" at bounding box center [514, 288] width 171 height 18
click at [482, 258] on button "Não registrar e enviar pedido" at bounding box center [485, 262] width 92 height 17
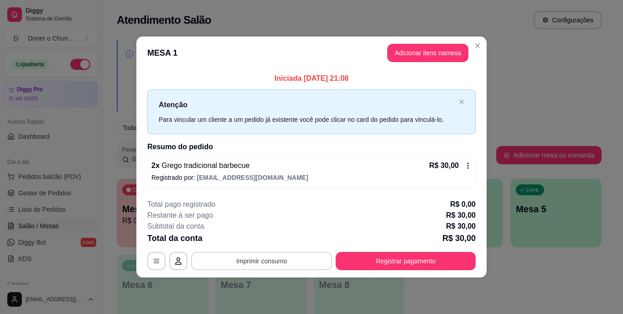
click at [244, 261] on button "Imprimir consumo" at bounding box center [261, 261] width 141 height 18
click at [266, 239] on button "IMPRESSORA" at bounding box center [264, 240] width 66 height 15
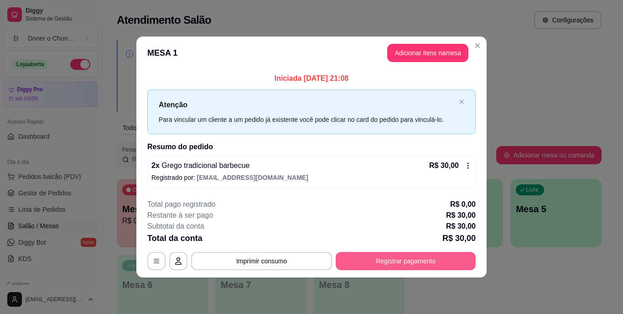
click at [392, 255] on button "Registrar pagamento" at bounding box center [406, 261] width 140 height 18
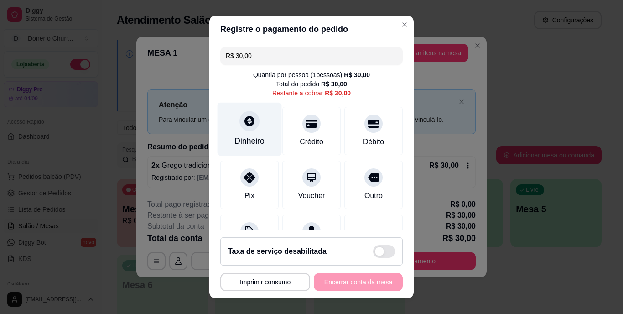
click at [246, 142] on div "Dinheiro" at bounding box center [250, 142] width 30 height 12
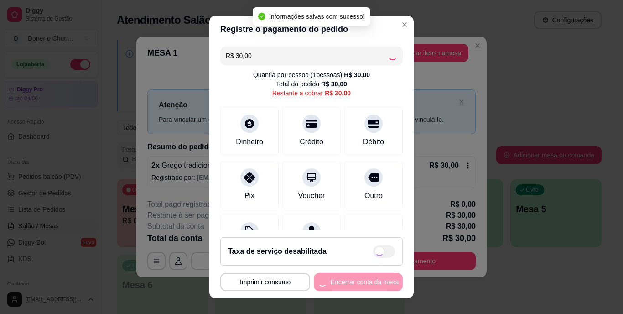
type input "R$ 0,00"
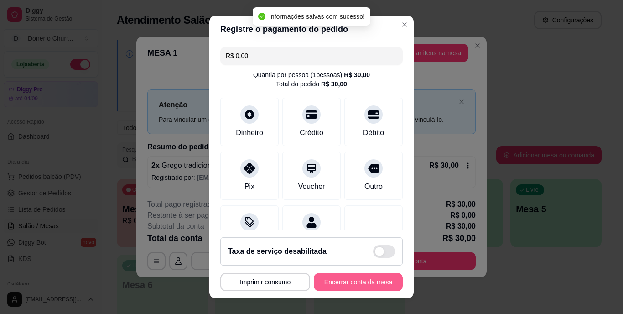
click at [357, 280] on button "Encerrar conta da mesa" at bounding box center [358, 282] width 89 height 18
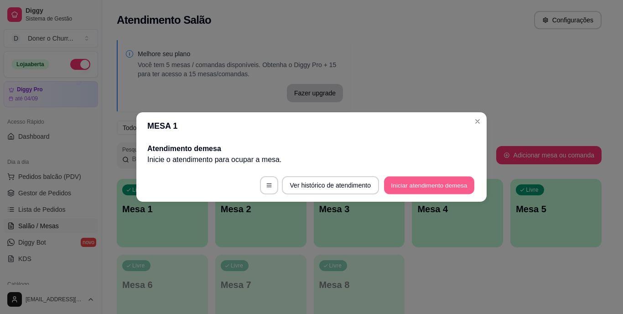
click at [408, 188] on button "Iniciar atendimento de mesa" at bounding box center [429, 186] width 90 height 18
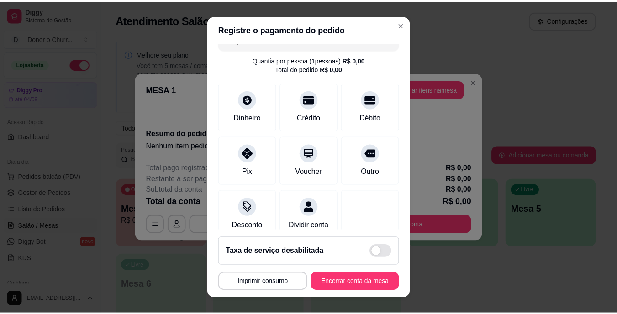
scroll to position [38, 0]
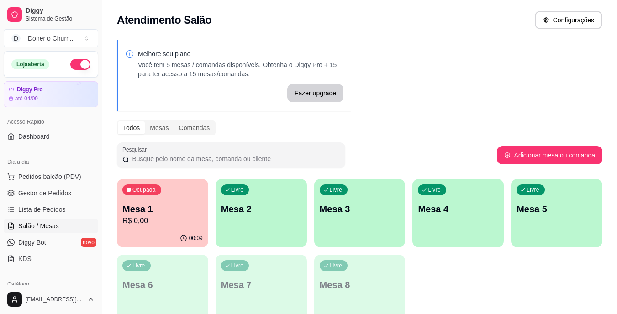
click at [181, 208] on p "Mesa 1" at bounding box center [162, 209] width 80 height 13
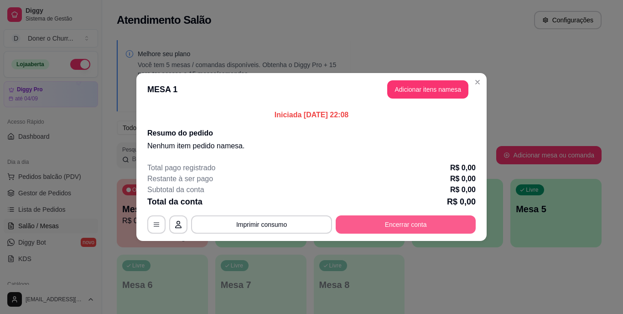
click at [411, 215] on button "Encerrar conta" at bounding box center [406, 224] width 140 height 18
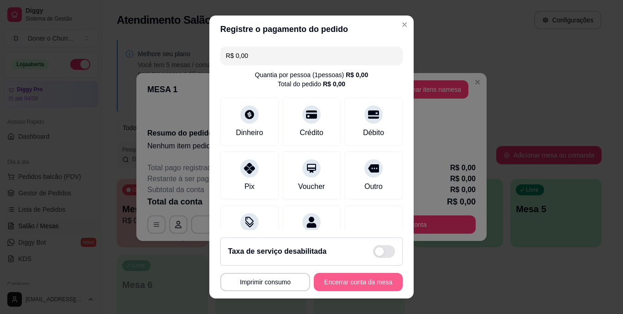
click at [365, 279] on button "Encerrar conta da mesa" at bounding box center [358, 282] width 89 height 18
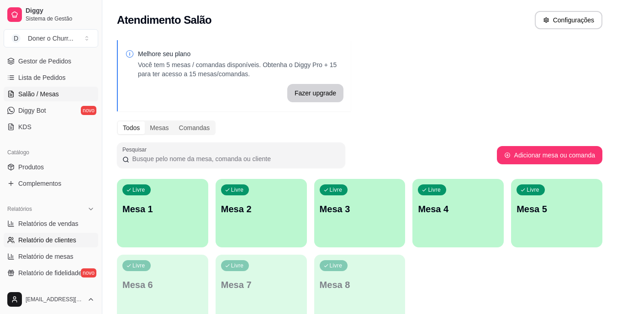
scroll to position [137, 0]
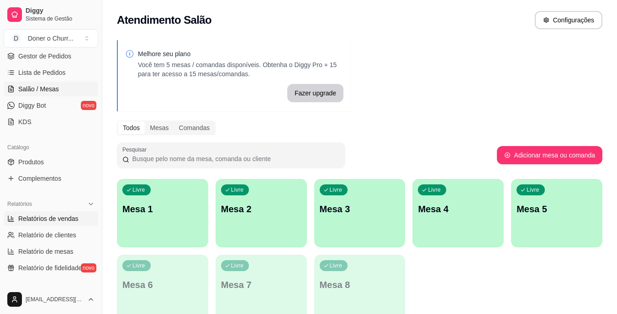
click at [62, 218] on span "Relatórios de vendas" at bounding box center [48, 218] width 60 height 9
select select "ALL"
select select "0"
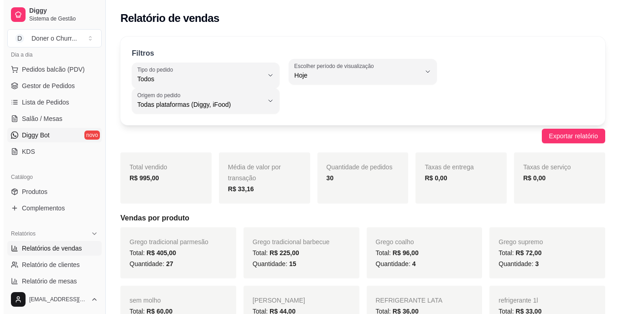
scroll to position [91, 0]
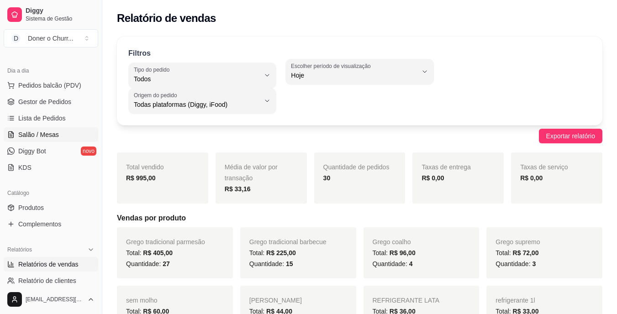
click at [52, 132] on span "Salão / Mesas" at bounding box center [38, 134] width 41 height 9
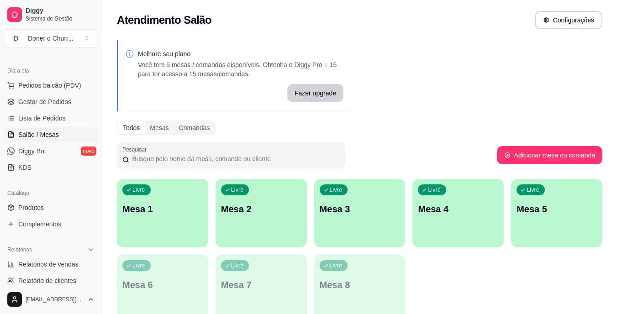
click at [51, 134] on span "Salão / Mesas" at bounding box center [38, 134] width 41 height 9
click at [185, 209] on p "Mesa 1" at bounding box center [163, 209] width 78 height 12
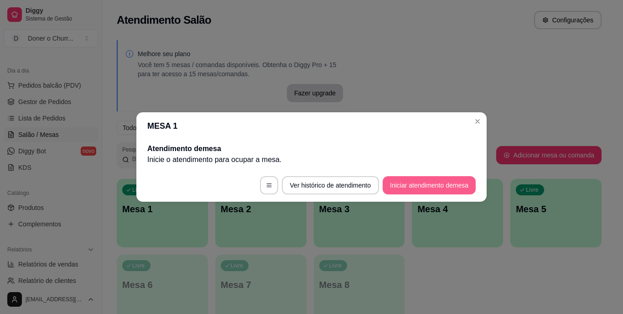
click at [455, 182] on button "Iniciar atendimento de mesa" at bounding box center [429, 185] width 93 height 18
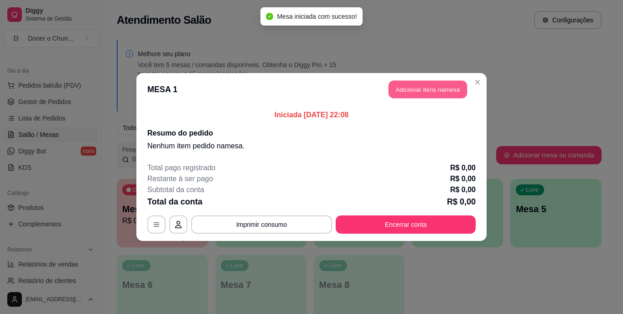
click at [427, 89] on button "Adicionar itens na mesa" at bounding box center [428, 90] width 79 height 18
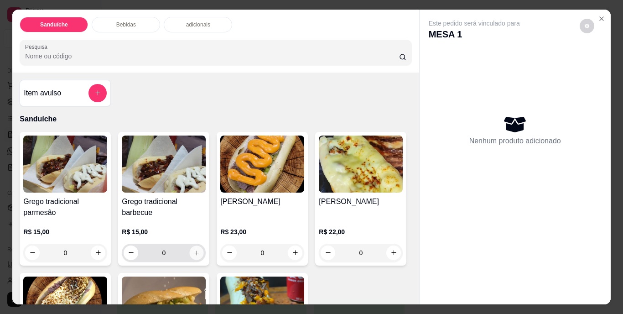
click at [194, 249] on icon "increase-product-quantity" at bounding box center [197, 252] width 7 height 7
type input "1"
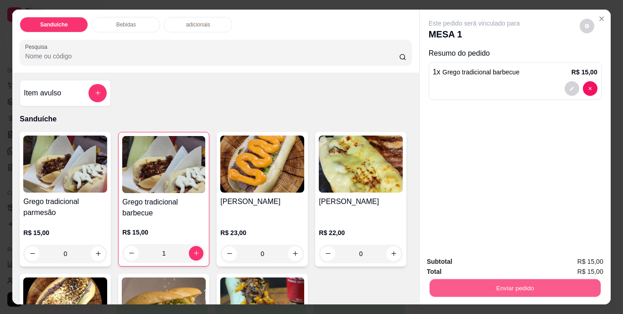
click at [523, 286] on button "Enviar pedido" at bounding box center [514, 288] width 171 height 18
click at [510, 260] on button "Não registrar e enviar pedido" at bounding box center [485, 262] width 95 height 17
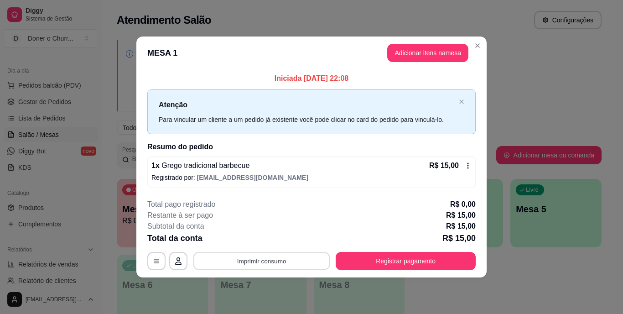
click at [269, 257] on button "Imprimir consumo" at bounding box center [262, 261] width 137 height 18
click at [259, 243] on button "IMPRESSORA" at bounding box center [264, 240] width 66 height 15
click at [420, 47] on button "Adicionar itens na mesa" at bounding box center [428, 53] width 79 height 18
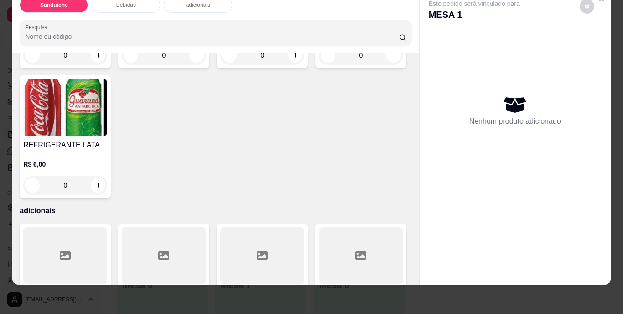
scroll to position [548, 0]
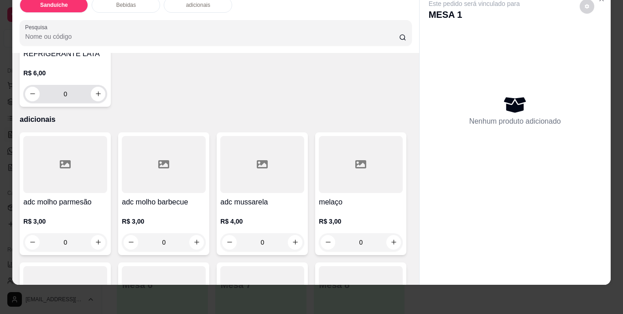
drag, startPoint x: 197, startPoint y: 224, endPoint x: 189, endPoint y: 218, distance: 9.1
click at [105, 103] on div "0" at bounding box center [65, 94] width 80 height 18
click at [105, 101] on button "increase-product-quantity" at bounding box center [98, 94] width 14 height 14
type input "1"
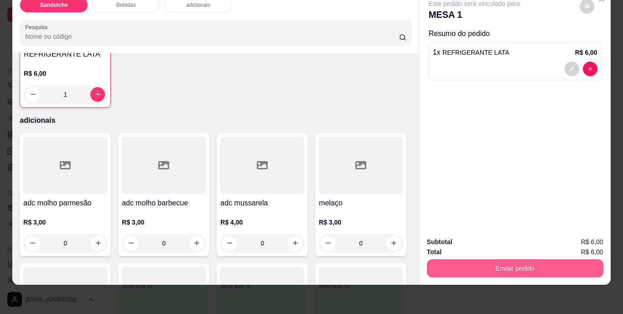
click at [499, 264] on button "Enviar pedido" at bounding box center [515, 268] width 177 height 18
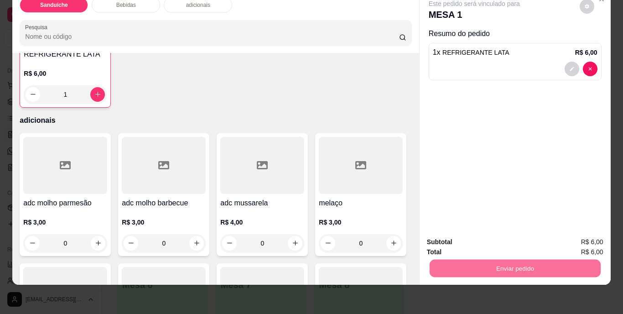
click at [492, 237] on button "Não registrar e enviar pedido" at bounding box center [485, 238] width 92 height 17
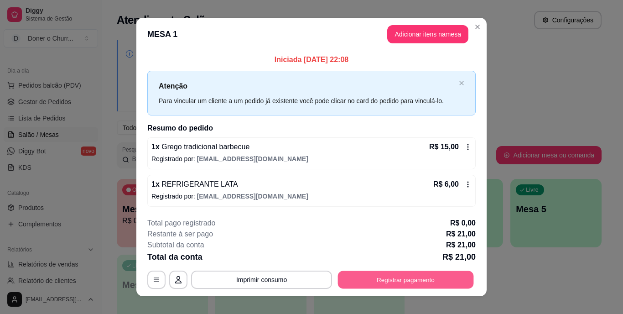
click at [389, 277] on button "Registrar pagamento" at bounding box center [406, 280] width 136 height 18
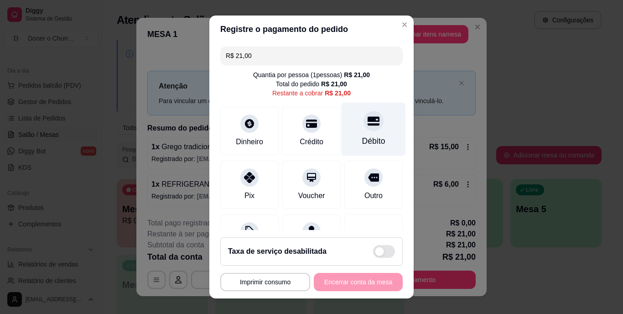
click at [342, 135] on div "Débito" at bounding box center [374, 129] width 64 height 53
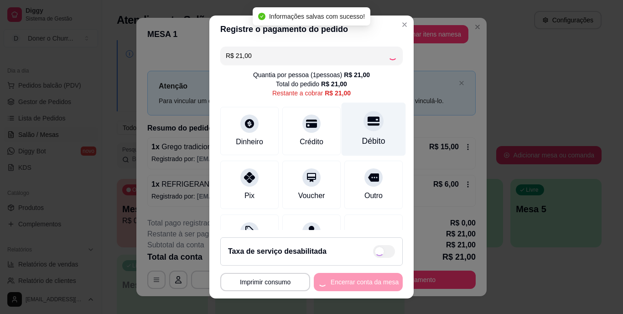
type input "R$ 0,00"
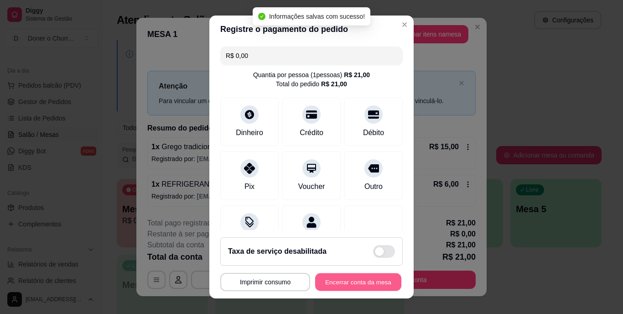
click at [340, 285] on button "Encerrar conta da mesa" at bounding box center [358, 282] width 86 height 18
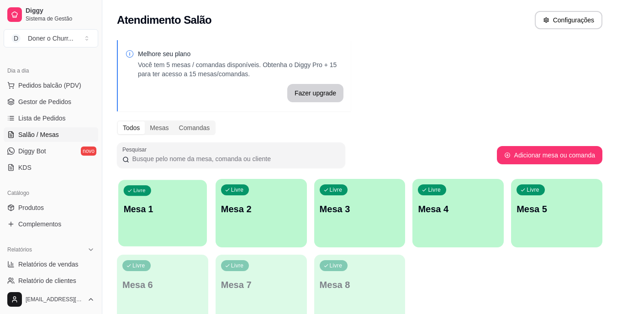
click at [158, 212] on p "Mesa 1" at bounding box center [163, 209] width 78 height 12
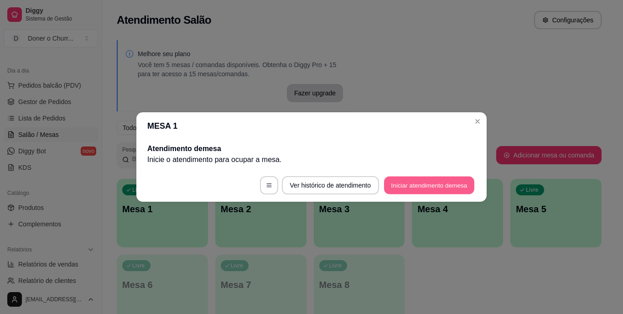
click at [441, 186] on button "Iniciar atendimento de mesa" at bounding box center [429, 186] width 90 height 18
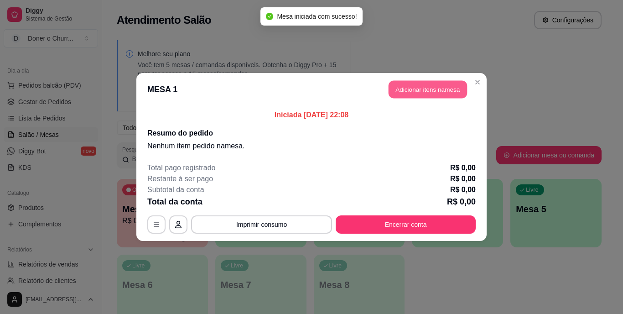
click at [434, 85] on button "Adicionar itens na mesa" at bounding box center [428, 90] width 79 height 18
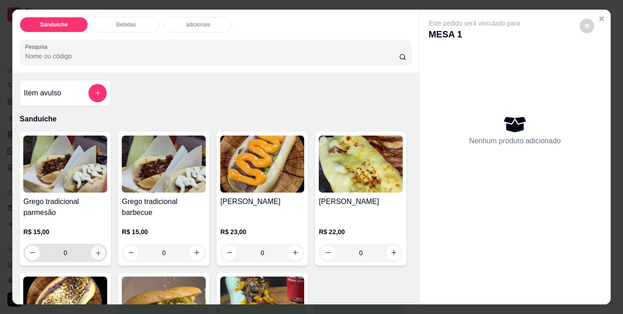
click at [95, 246] on button "increase-product-quantity" at bounding box center [98, 253] width 14 height 14
type input "1"
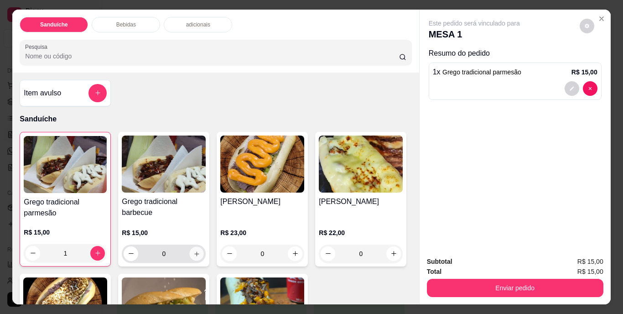
click at [196, 252] on icon "increase-product-quantity" at bounding box center [197, 253] width 7 height 7
type input "1"
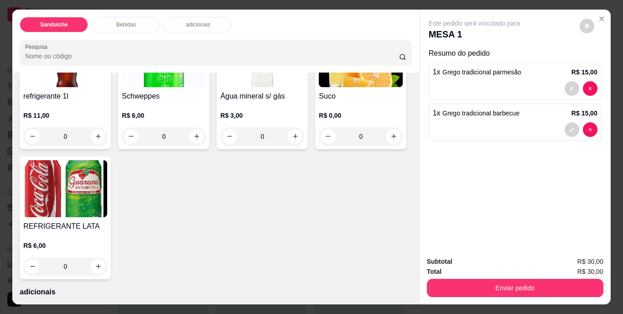
scroll to position [456, 0]
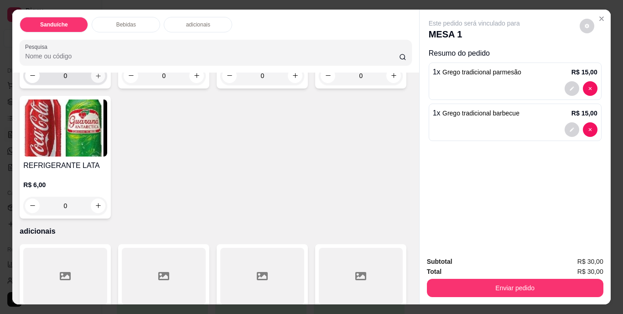
click at [95, 79] on icon "increase-product-quantity" at bounding box center [98, 75] width 7 height 7
type input "1"
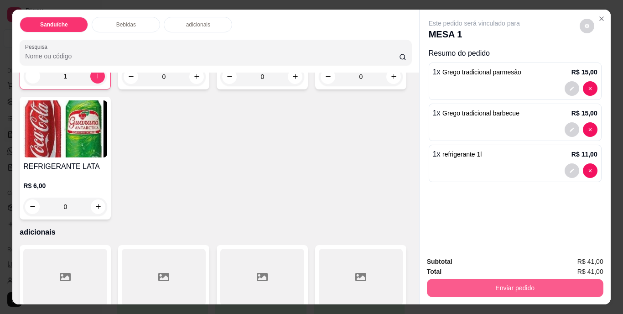
click at [508, 290] on button "Enviar pedido" at bounding box center [515, 288] width 177 height 18
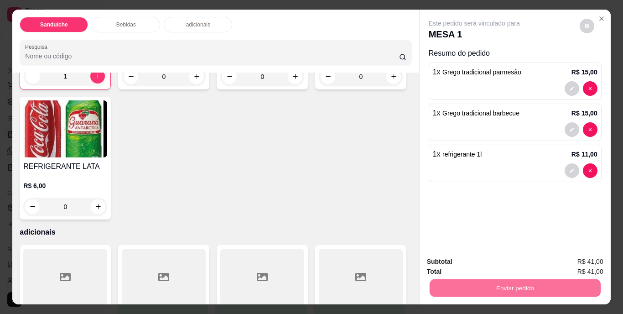
click at [499, 263] on button "Não registrar e enviar pedido" at bounding box center [485, 262] width 92 height 17
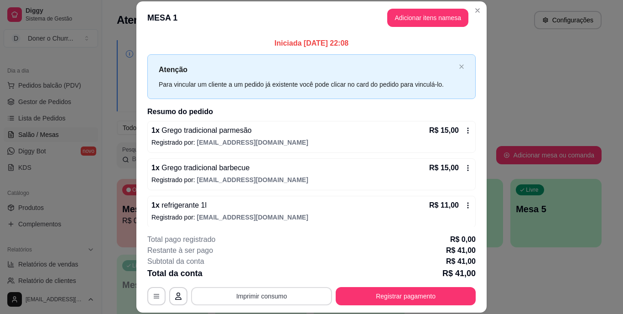
click at [257, 297] on button "Imprimir consumo" at bounding box center [261, 296] width 141 height 18
click at [259, 277] on button "IMPRESSORA" at bounding box center [261, 275] width 66 height 15
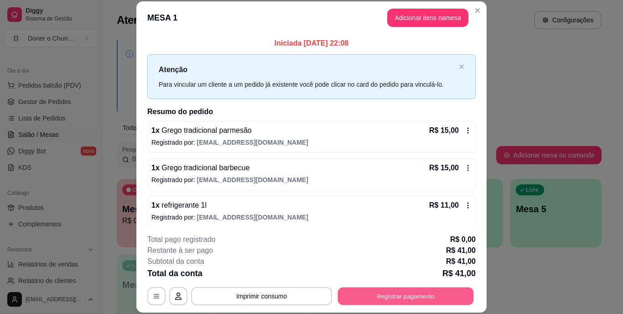
click at [415, 294] on button "Registrar pagamento" at bounding box center [406, 296] width 136 height 18
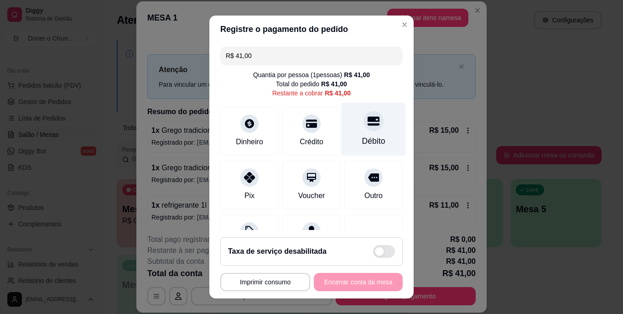
click at [364, 130] on div at bounding box center [374, 121] width 20 height 20
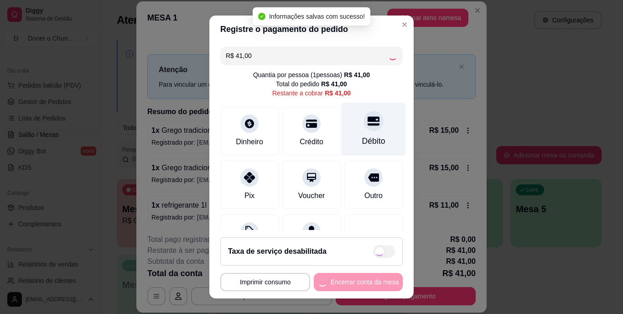
type input "R$ 0,00"
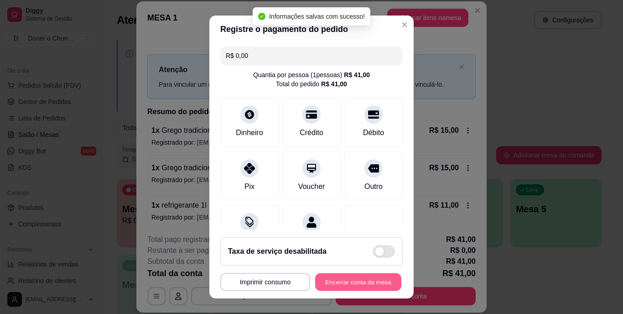
click at [358, 276] on button "Encerrar conta da mesa" at bounding box center [358, 282] width 86 height 18
